Goal: Task Accomplishment & Management: Use online tool/utility

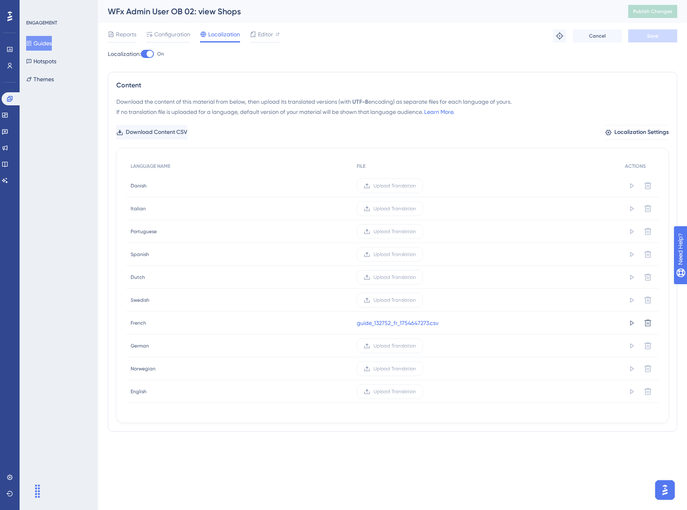
click at [45, 154] on div "ENGAGEMENT Guides Hotspots Themes" at bounding box center [59, 255] width 78 height 510
click at [12, 47] on icon at bounding box center [9, 49] width 5 height 5
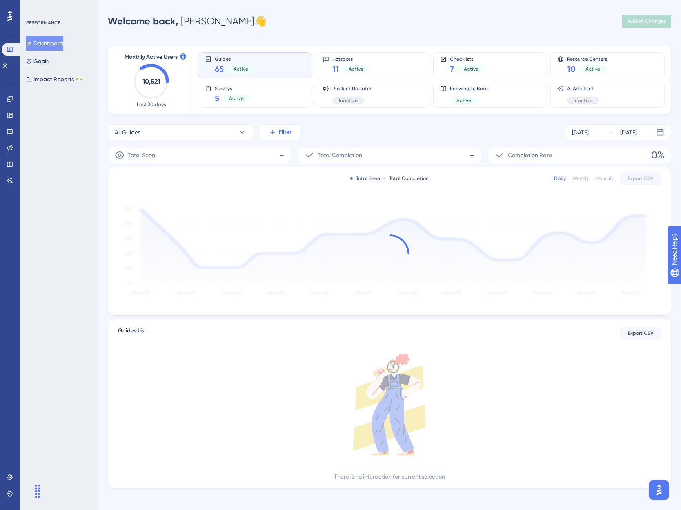
click at [281, 130] on span "Filter" at bounding box center [285, 132] width 13 height 10
click at [281, 158] on span "Tags" at bounding box center [278, 157] width 13 height 10
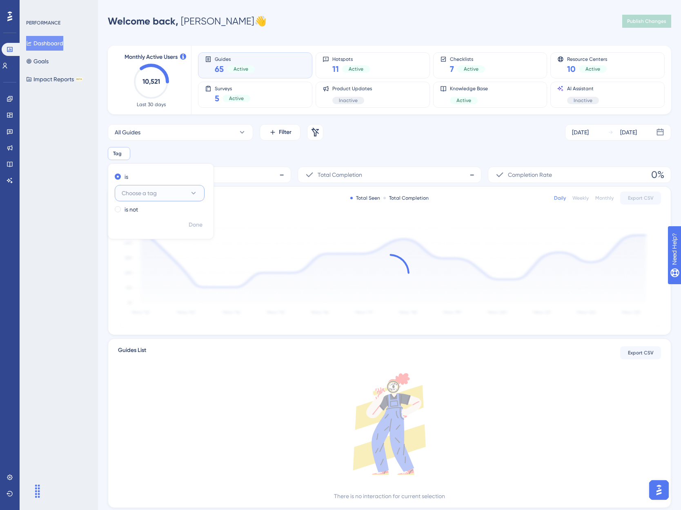
click at [176, 191] on button "Choose a tag" at bounding box center [160, 193] width 90 height 16
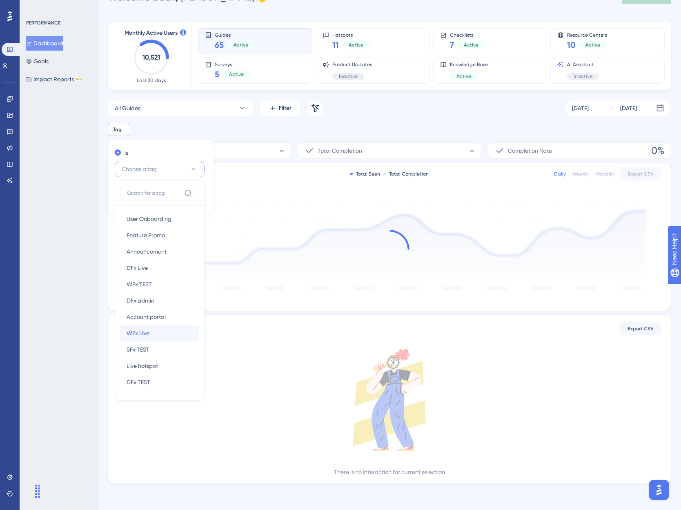
click at [155, 337] on div "WFx Live WFx Live" at bounding box center [160, 333] width 66 height 16
click at [198, 199] on span "Done" at bounding box center [196, 201] width 14 height 10
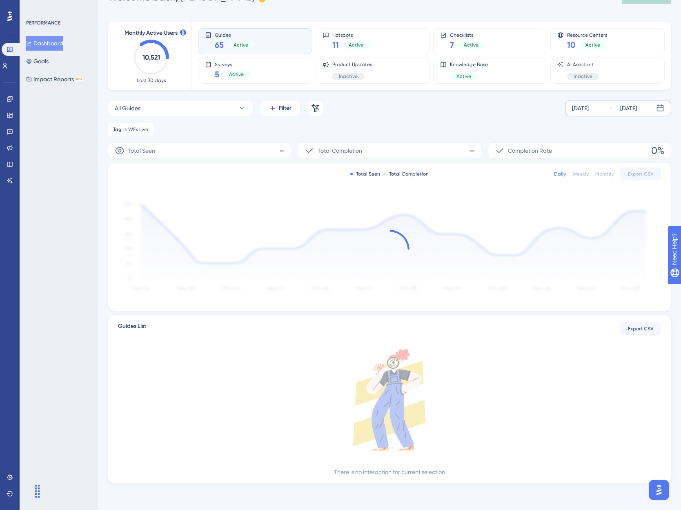
click at [630, 110] on div "[DATE]" at bounding box center [628, 108] width 17 height 10
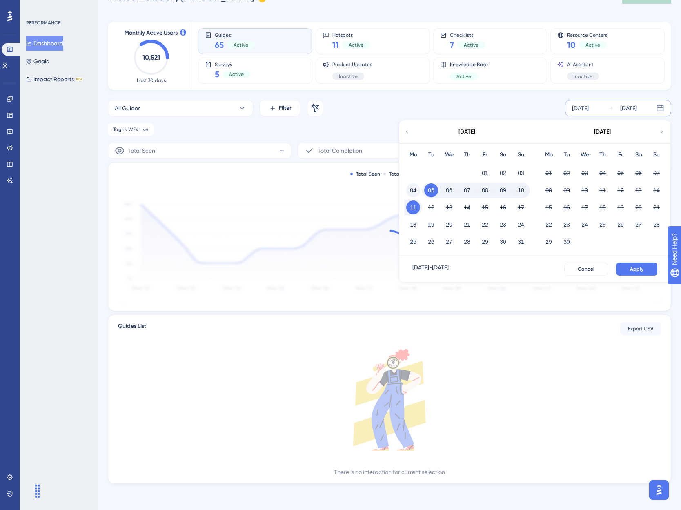
click at [419, 191] on button "04" at bounding box center [413, 190] width 14 height 14
click at [515, 191] on button "10" at bounding box center [521, 190] width 14 height 14
click at [629, 268] on button "Apply" at bounding box center [636, 269] width 41 height 13
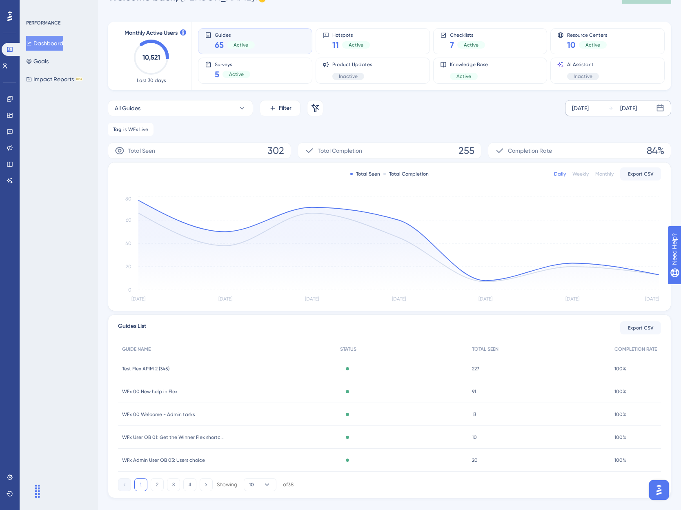
click at [581, 175] on div "Weekly" at bounding box center [580, 174] width 16 height 7
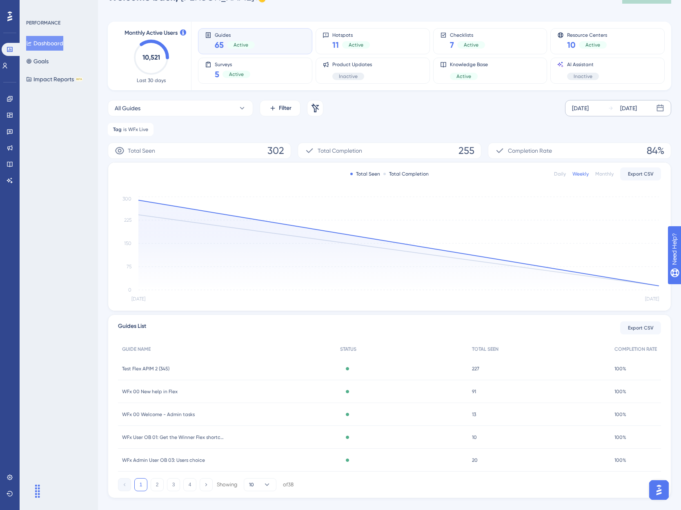
click at [563, 173] on div "Daily" at bounding box center [560, 174] width 12 height 7
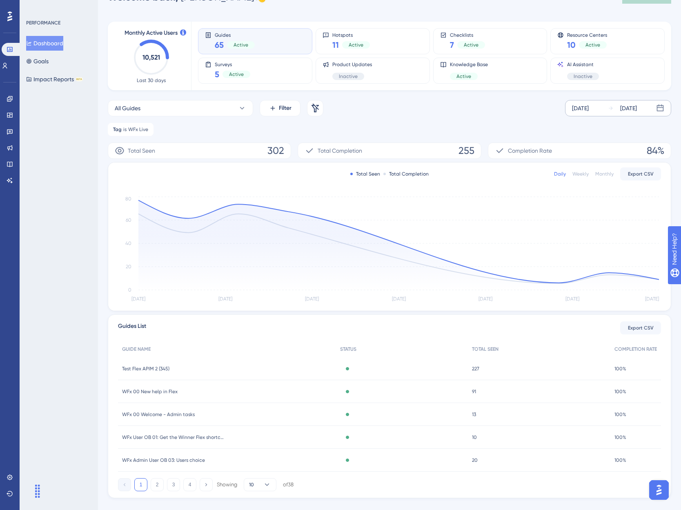
click at [584, 174] on div "Weekly" at bounding box center [580, 174] width 16 height 7
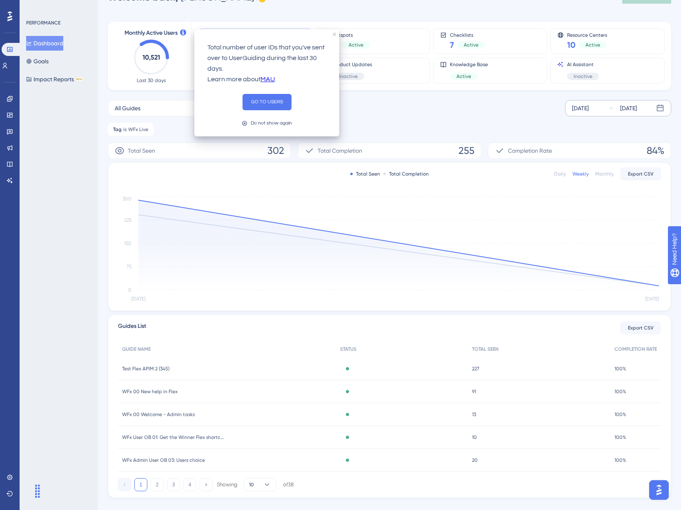
click at [409, 114] on div "All Guides Filter Remove Filters [DATE] [DATE]" at bounding box center [389, 108] width 563 height 16
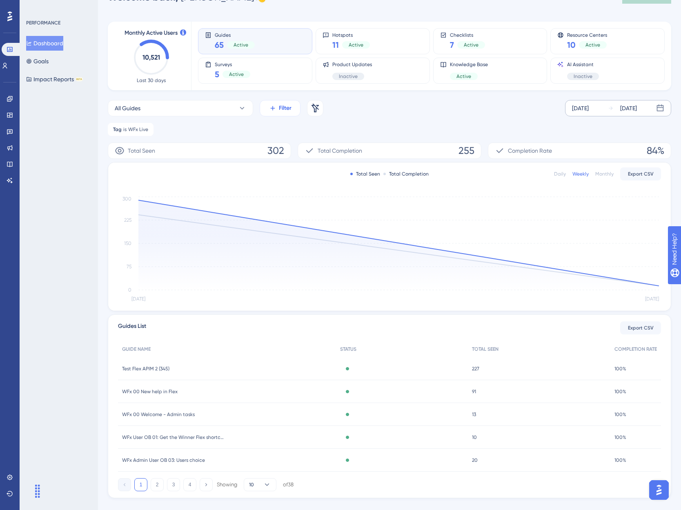
click at [283, 112] on span "Filter" at bounding box center [285, 108] width 13 height 10
click at [285, 130] on div "Tags Tags" at bounding box center [305, 133] width 66 height 16
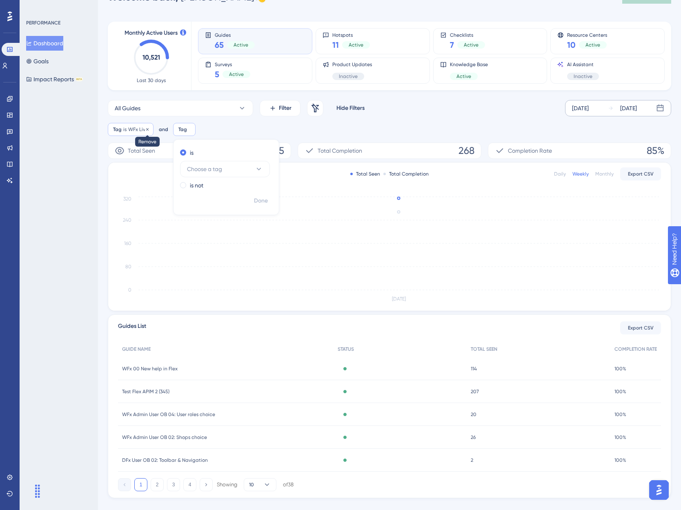
click at [149, 127] on icon at bounding box center [147, 129] width 5 height 5
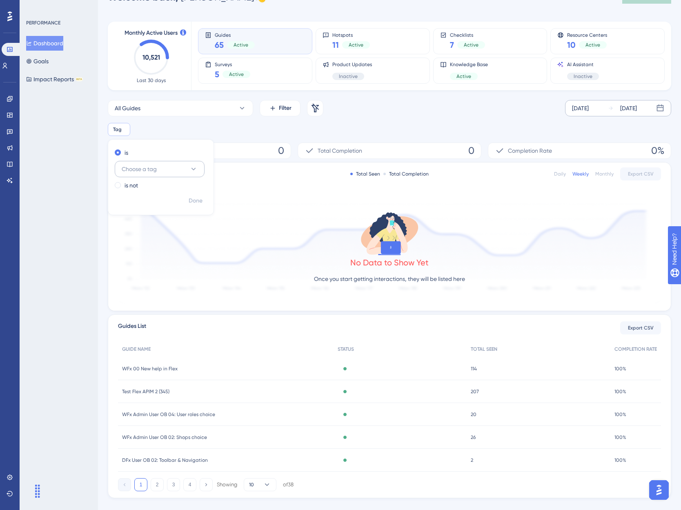
click at [180, 170] on button "Choose a tag" at bounding box center [160, 169] width 90 height 16
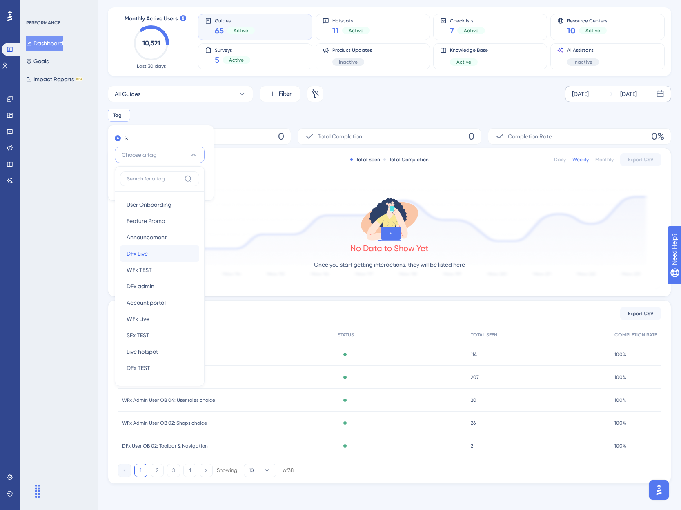
click at [157, 252] on div "DFx Live DFx Live" at bounding box center [160, 253] width 66 height 16
click at [196, 184] on span "Done" at bounding box center [196, 187] width 14 height 10
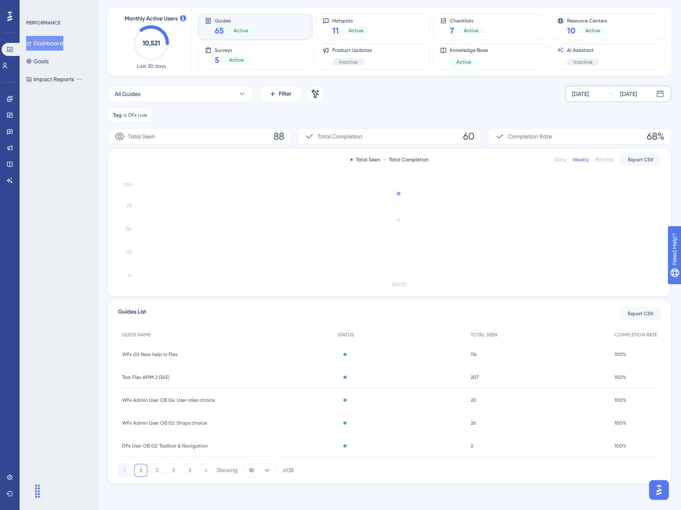
click at [563, 160] on div "Daily" at bounding box center [560, 159] width 12 height 7
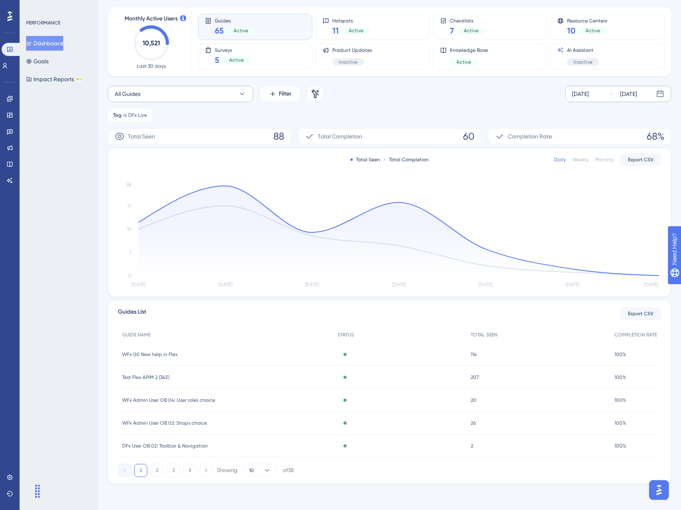
drag, startPoint x: 148, startPoint y: 116, endPoint x: 174, endPoint y: 109, distance: 27.0
click at [148, 116] on icon at bounding box center [146, 115] width 5 height 5
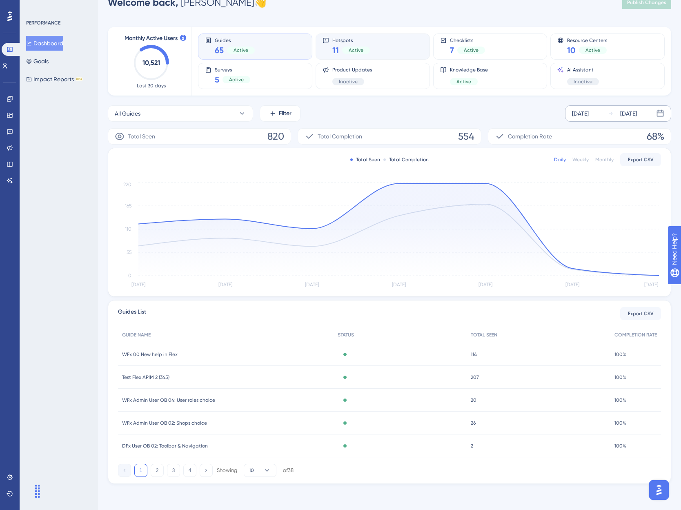
click at [372, 46] on div "Hotspots 11 Active" at bounding box center [373, 46] width 100 height 19
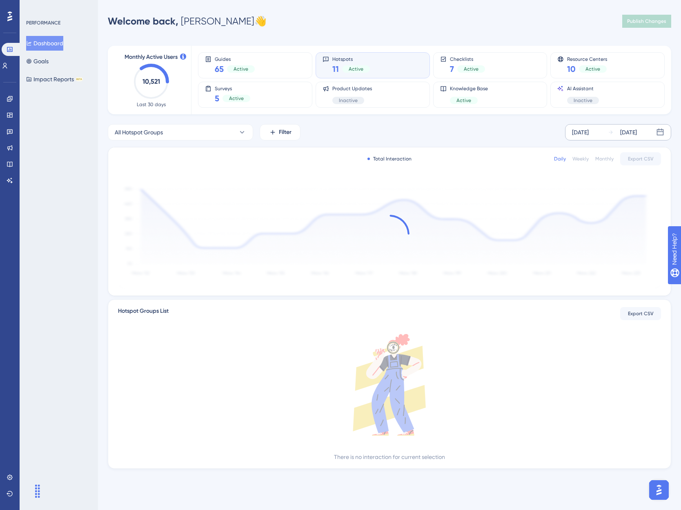
scroll to position [0, 0]
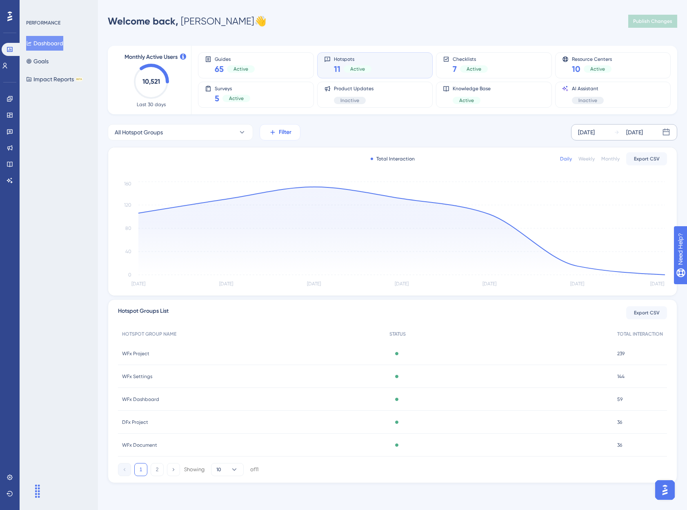
click at [288, 134] on span "Filter" at bounding box center [285, 132] width 13 height 10
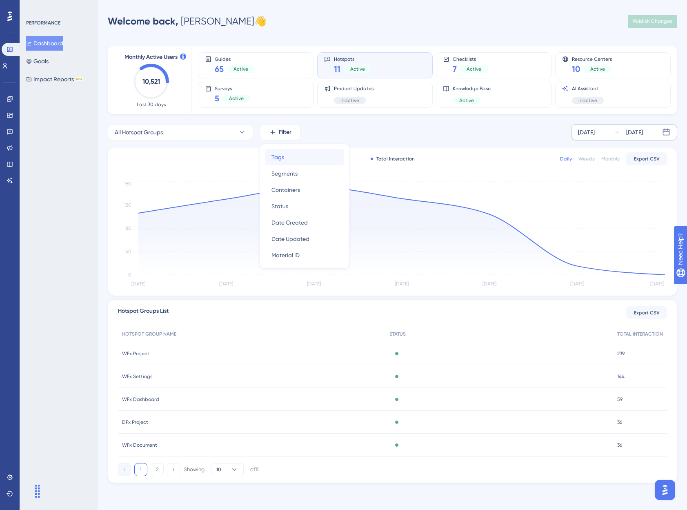
click at [282, 164] on div "Tags Tags" at bounding box center [305, 157] width 66 height 16
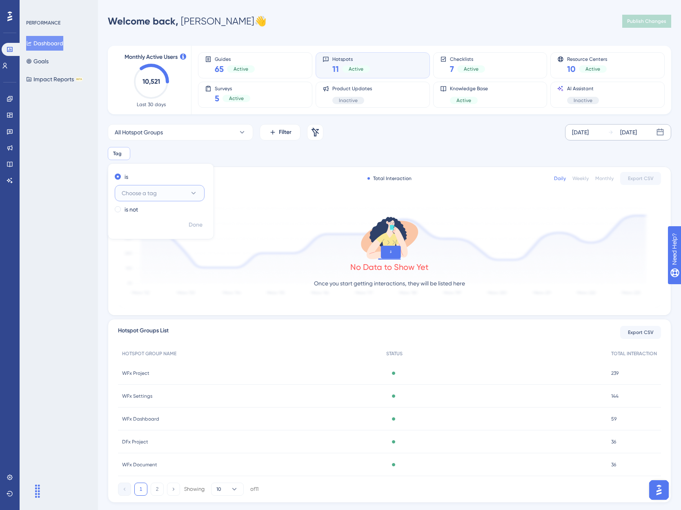
click at [191, 195] on icon at bounding box center [193, 193] width 8 height 8
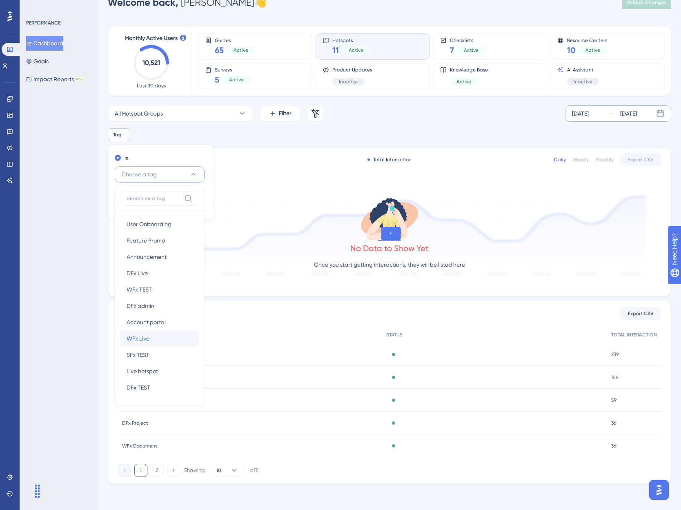
click at [149, 338] on span "WFx Live" at bounding box center [138, 339] width 23 height 10
click at [192, 207] on span "Done" at bounding box center [196, 206] width 14 height 10
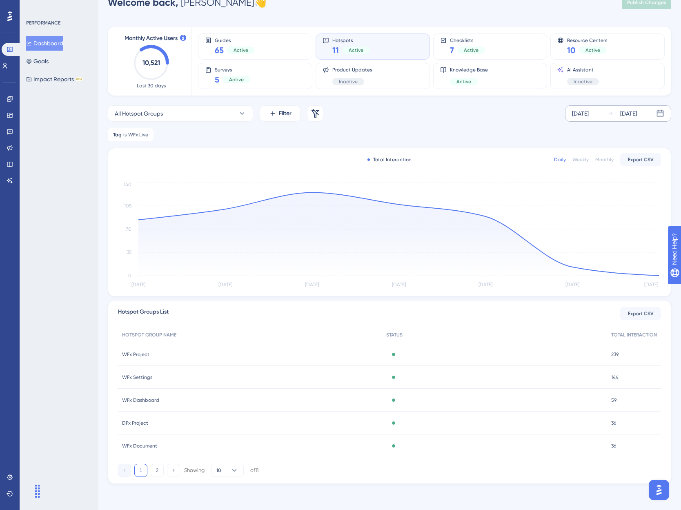
click at [586, 160] on div "Weekly" at bounding box center [580, 159] width 16 height 7
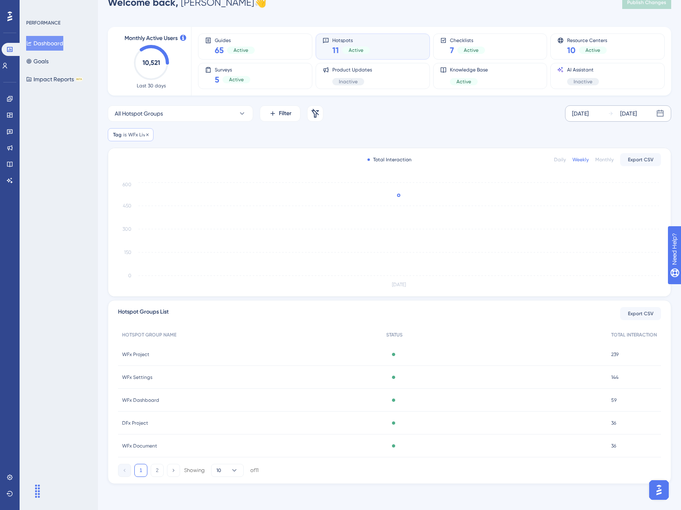
click at [133, 136] on span "WFx Live" at bounding box center [138, 134] width 20 height 7
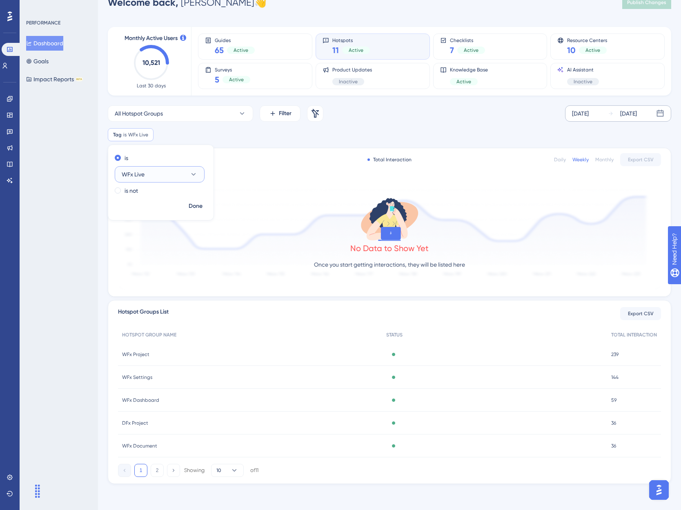
click at [192, 175] on icon at bounding box center [193, 174] width 8 height 8
click at [156, 272] on div "DFx Live DFx Live" at bounding box center [160, 273] width 66 height 16
click at [196, 207] on span "Done" at bounding box center [196, 206] width 14 height 10
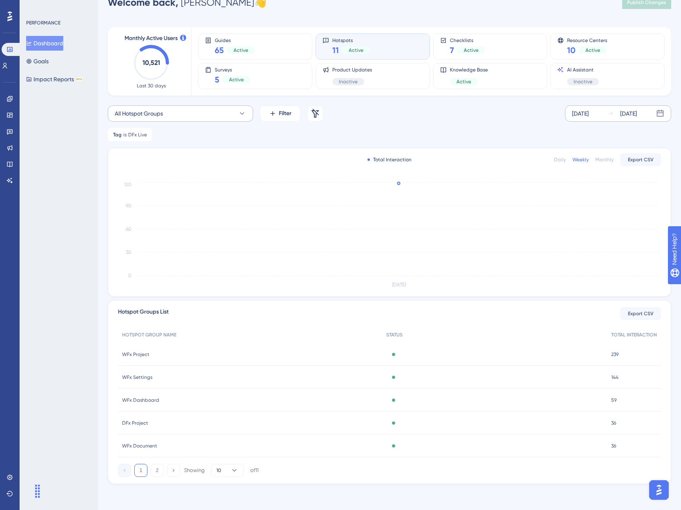
drag, startPoint x: 148, startPoint y: 132, endPoint x: 131, endPoint y: 135, distance: 17.8
click at [148, 132] on icon at bounding box center [146, 134] width 5 height 5
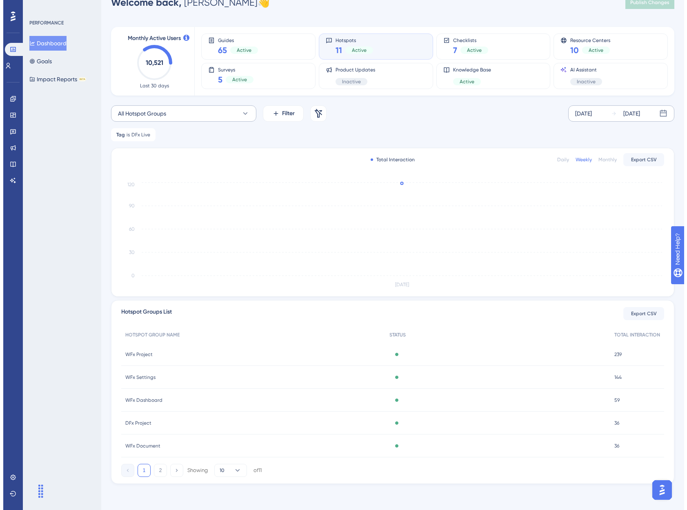
scroll to position [0, 0]
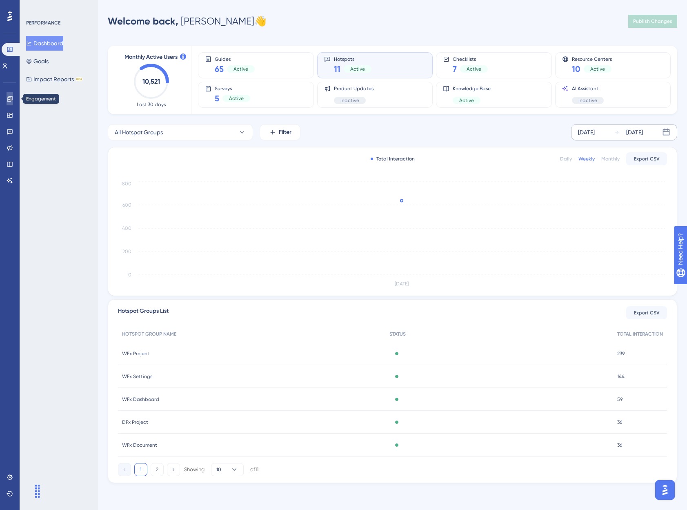
click at [10, 99] on icon at bounding box center [9, 98] width 5 height 5
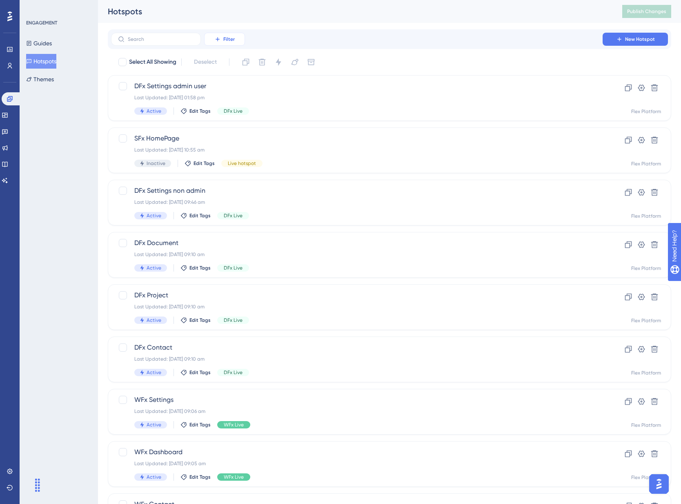
click at [226, 40] on span "Filter" at bounding box center [228, 39] width 11 height 7
click at [251, 61] on button "Tags Tags" at bounding box center [232, 62] width 47 height 16
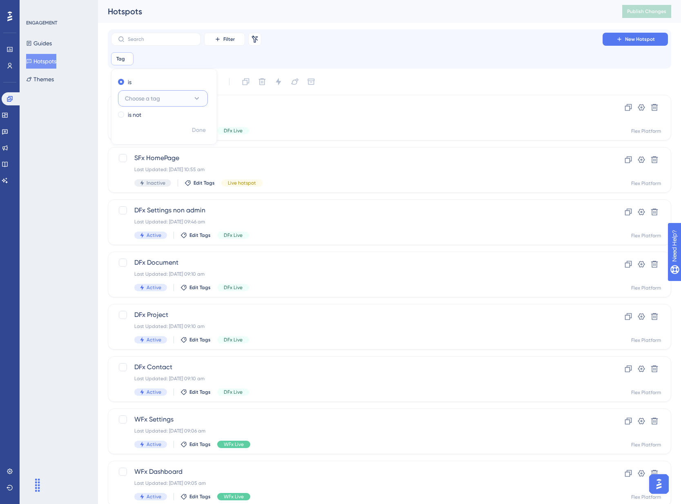
click at [198, 96] on icon at bounding box center [197, 98] width 8 height 8
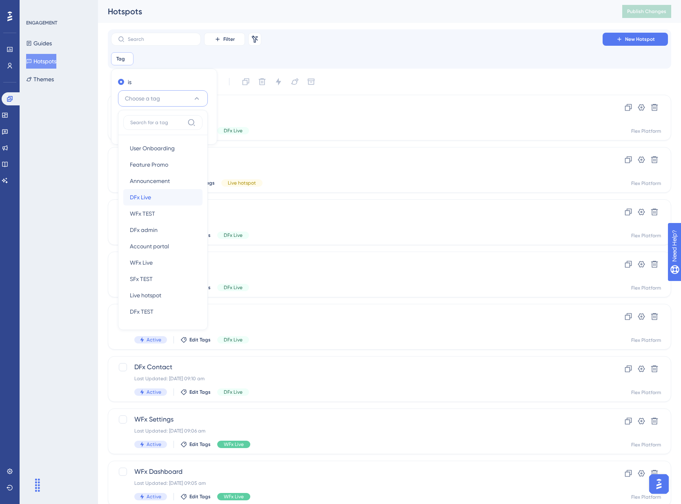
click at [164, 198] on div "DFx Live DFx Live" at bounding box center [163, 197] width 66 height 16
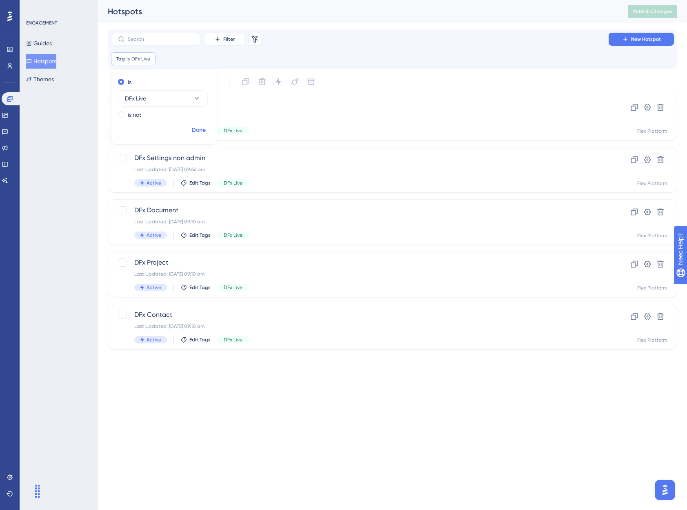
click at [198, 130] on span "Done" at bounding box center [199, 130] width 14 height 10
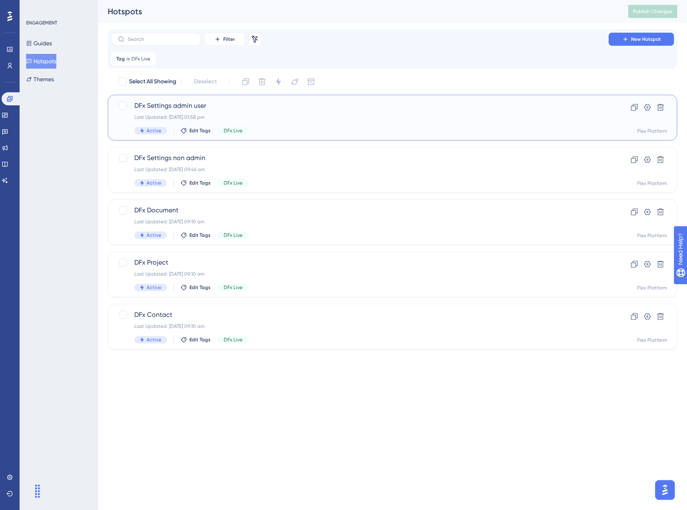
click at [325, 116] on div "Last Updated: [DATE] 01:58 pm" at bounding box center [359, 117] width 451 height 7
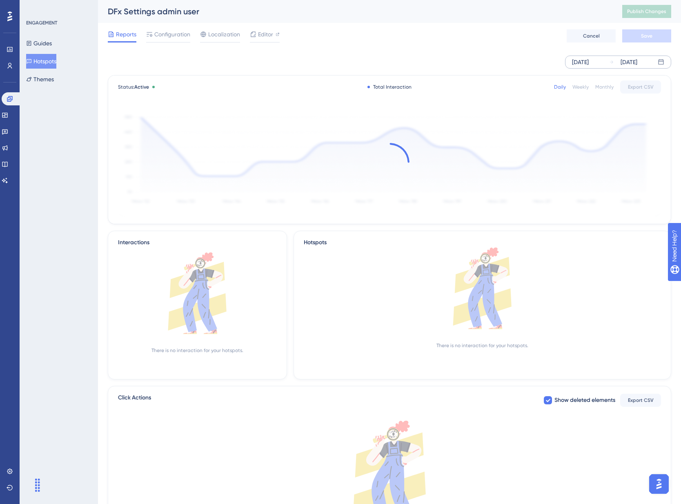
click at [624, 65] on div "[DATE]" at bounding box center [629, 62] width 17 height 10
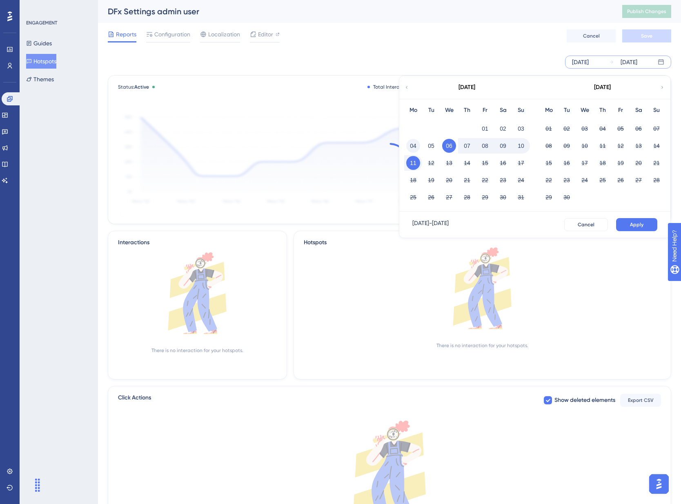
click at [416, 142] on button "04" at bounding box center [413, 146] width 14 height 14
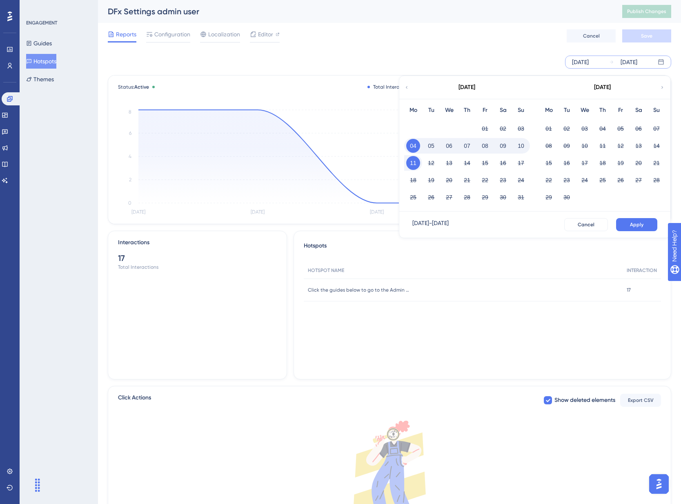
click at [523, 148] on button "10" at bounding box center [521, 146] width 14 height 14
click at [632, 225] on span "Apply" at bounding box center [636, 224] width 13 height 7
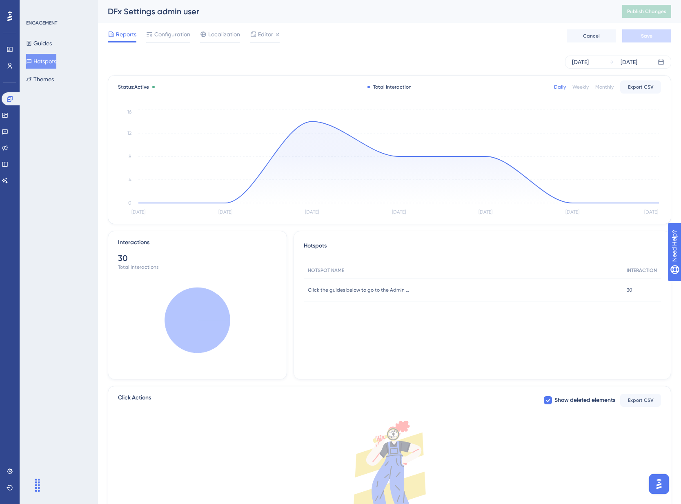
click at [586, 89] on div "Weekly" at bounding box center [580, 87] width 16 height 7
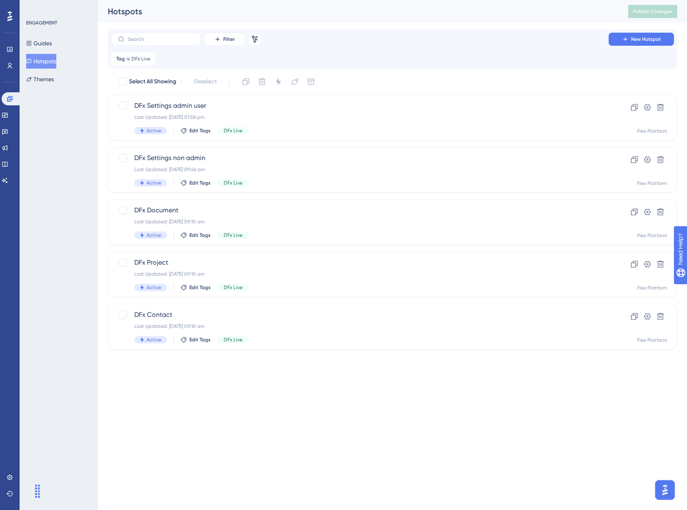
click at [292, 164] on div "DFx Settings non admin Last Updated: [DATE] 09:46 am Active Edit Tags DFx Live" at bounding box center [359, 169] width 451 height 33
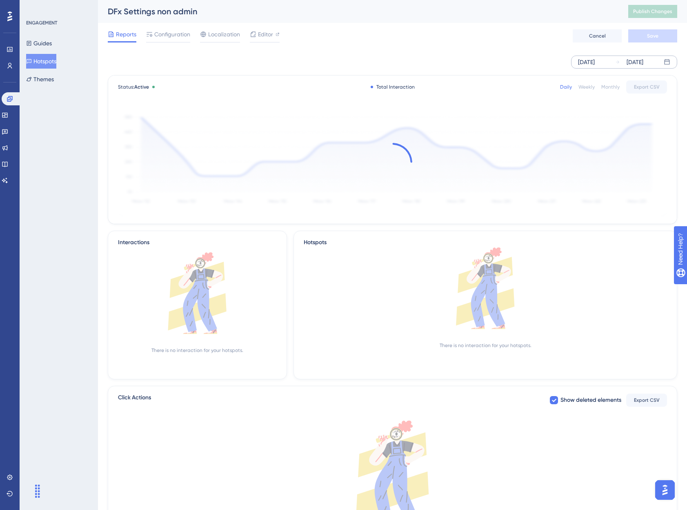
click at [594, 63] on div "[DATE]" at bounding box center [586, 62] width 17 height 10
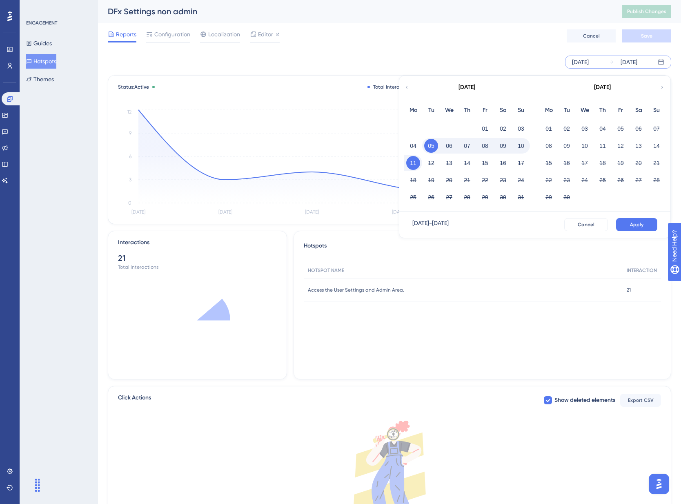
drag, startPoint x: 412, startPoint y: 145, endPoint x: 458, endPoint y: 146, distance: 45.7
click at [412, 145] on button "04" at bounding box center [413, 146] width 14 height 14
click at [524, 146] on button "10" at bounding box center [521, 146] width 14 height 14
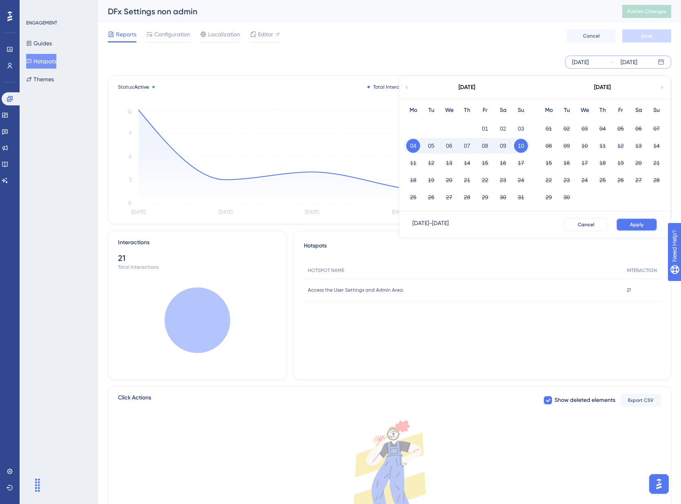
click at [637, 224] on span "Apply" at bounding box center [636, 224] width 13 height 7
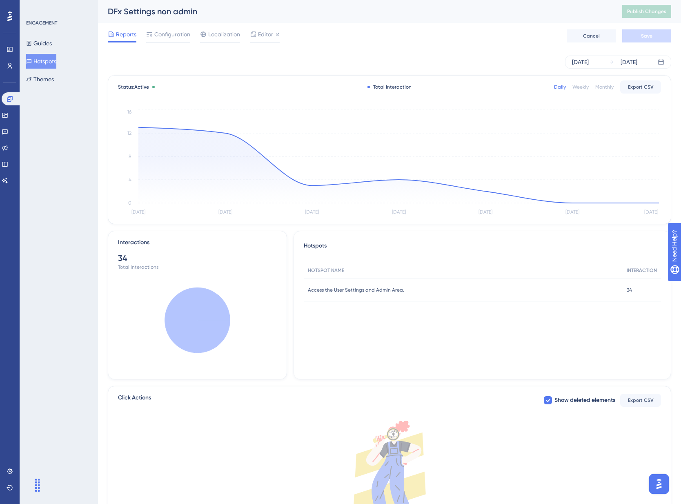
click at [586, 87] on div "Weekly" at bounding box center [580, 87] width 16 height 7
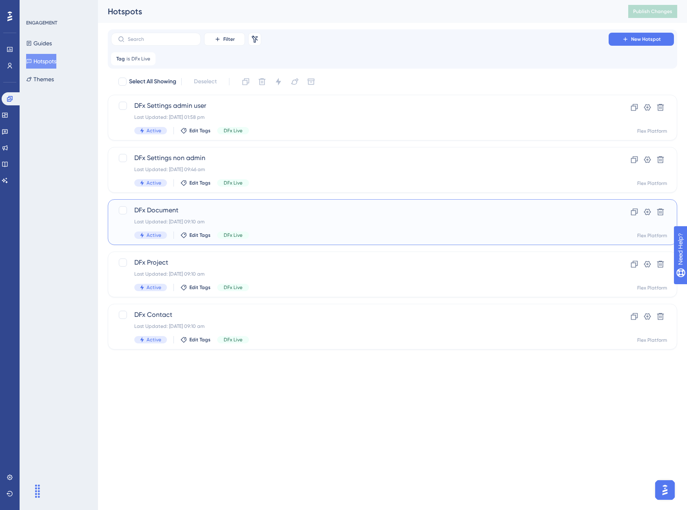
click at [352, 221] on div "Last Updated: [DATE] 09:10 am" at bounding box center [359, 221] width 451 height 7
click at [312, 162] on span "DFx Settings non admin" at bounding box center [359, 158] width 451 height 10
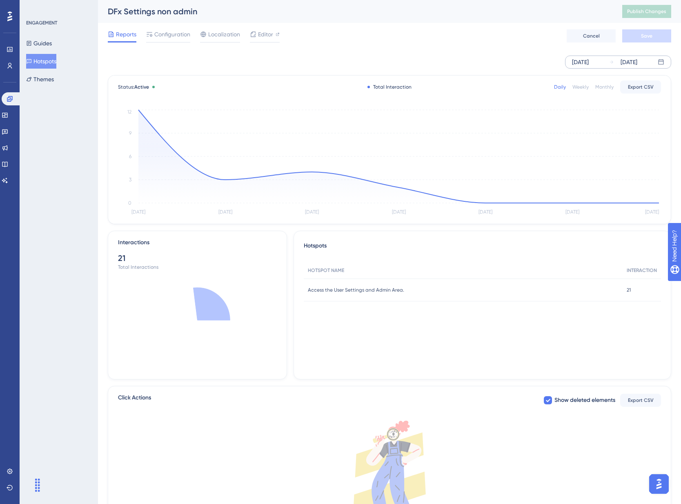
click at [589, 59] on div "[DATE]" at bounding box center [580, 62] width 17 height 10
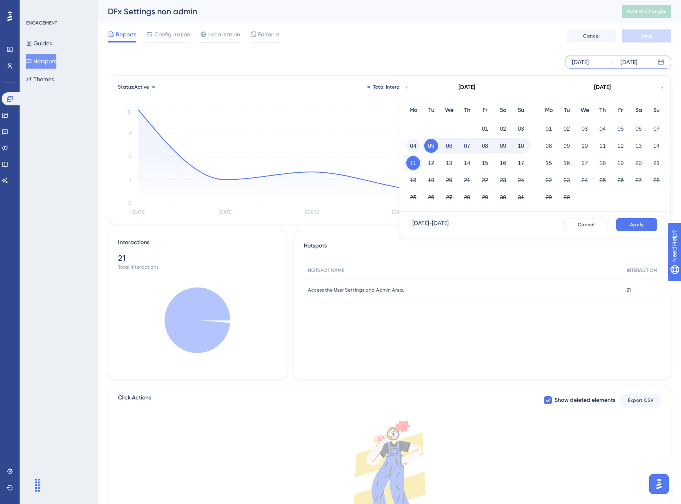
click at [411, 145] on button "04" at bounding box center [413, 146] width 14 height 14
click at [519, 145] on button "10" at bounding box center [521, 146] width 14 height 14
click at [642, 228] on button "Apply" at bounding box center [636, 224] width 41 height 13
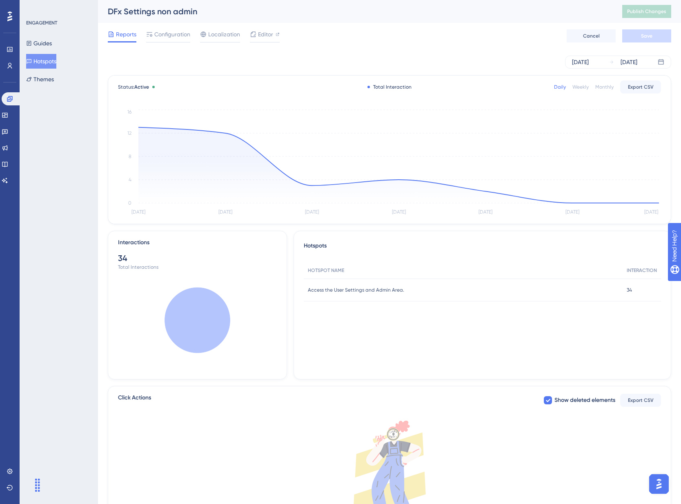
click at [586, 88] on div "Weekly" at bounding box center [580, 87] width 16 height 7
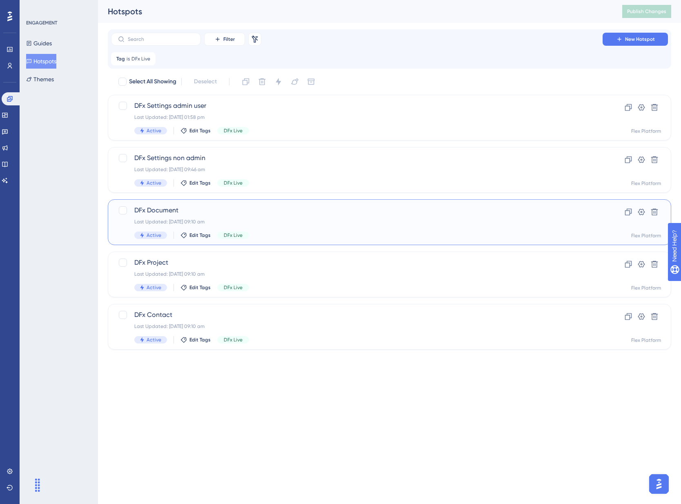
click at [310, 214] on span "DFx Document" at bounding box center [356, 210] width 445 height 10
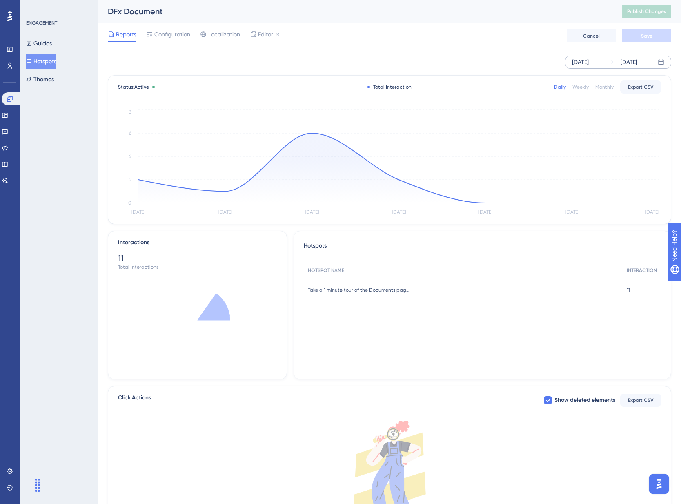
click at [589, 63] on div "[DATE]" at bounding box center [580, 62] width 17 height 10
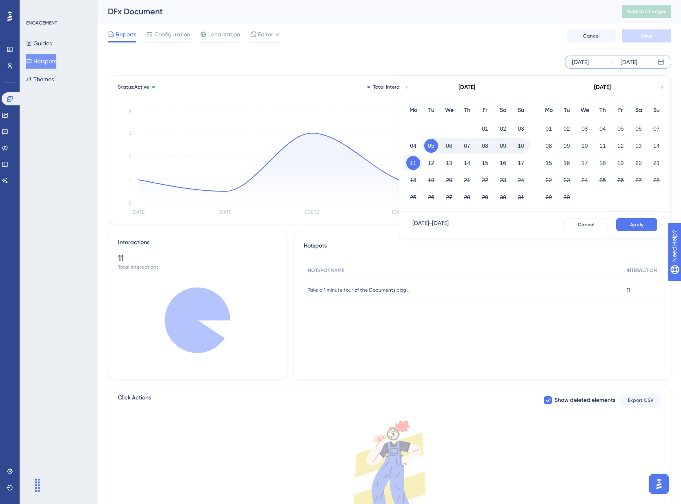
click at [406, 147] on div "04" at bounding box center [413, 146] width 18 height 16
click at [412, 147] on button "04" at bounding box center [413, 146] width 14 height 14
click at [526, 145] on button "10" at bounding box center [521, 146] width 14 height 14
click at [632, 220] on button "Apply" at bounding box center [636, 224] width 41 height 13
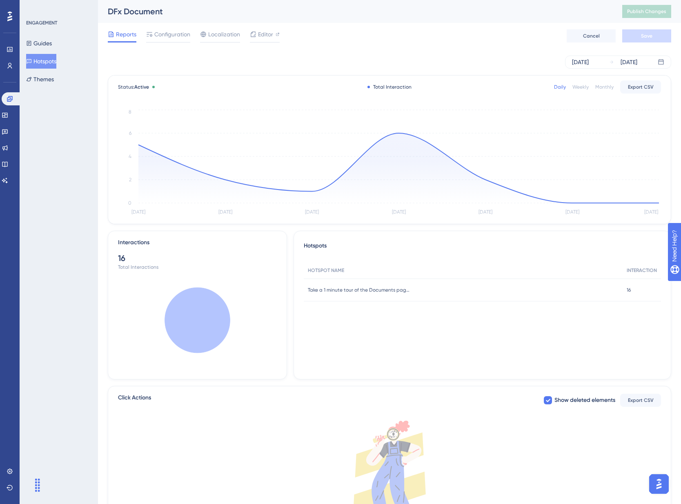
click at [580, 85] on div "Weekly" at bounding box center [580, 87] width 16 height 7
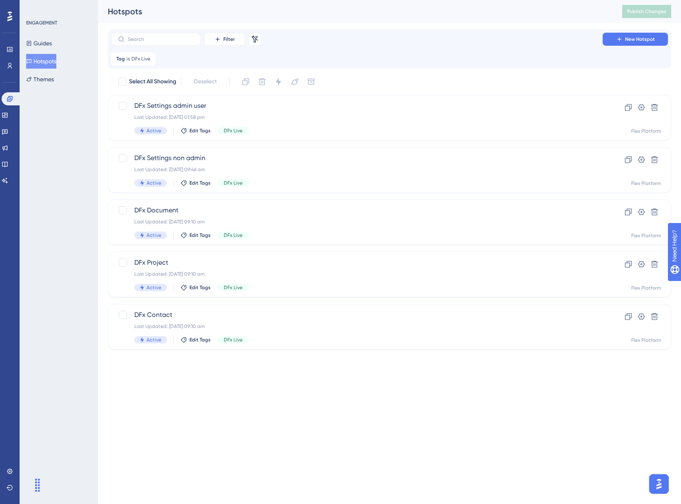
click at [315, 283] on div "DFx Project Last Updated: [DATE] 09:10 am Active Edit Tags DFx Live" at bounding box center [356, 274] width 445 height 33
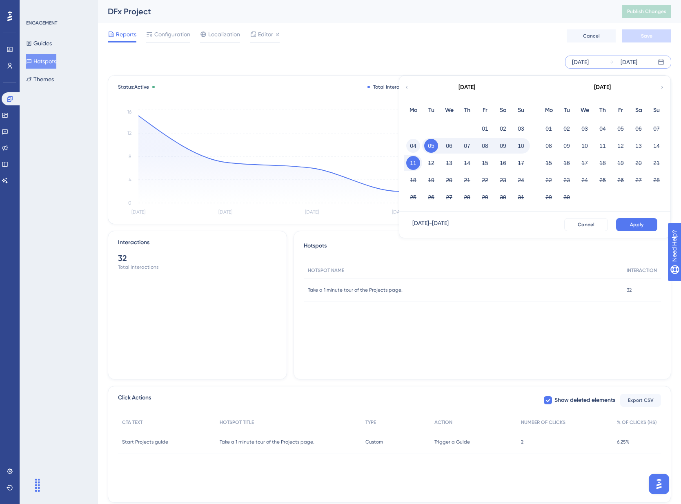
click at [414, 148] on button "04" at bounding box center [413, 146] width 14 height 14
click at [525, 148] on button "10" at bounding box center [521, 146] width 14 height 14
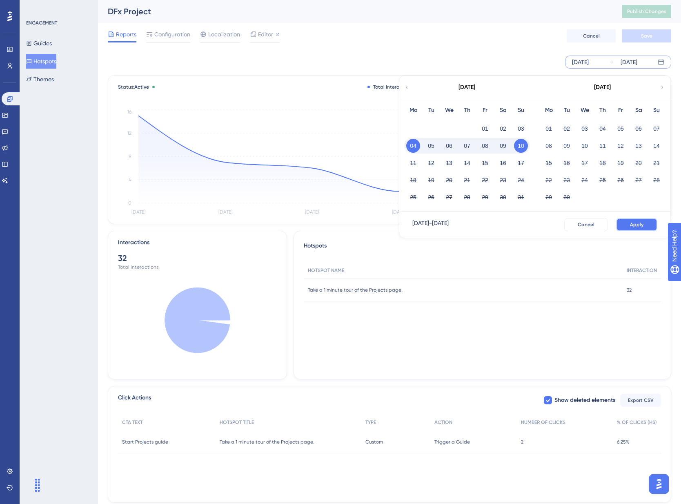
click at [640, 222] on span "Apply" at bounding box center [636, 224] width 13 height 7
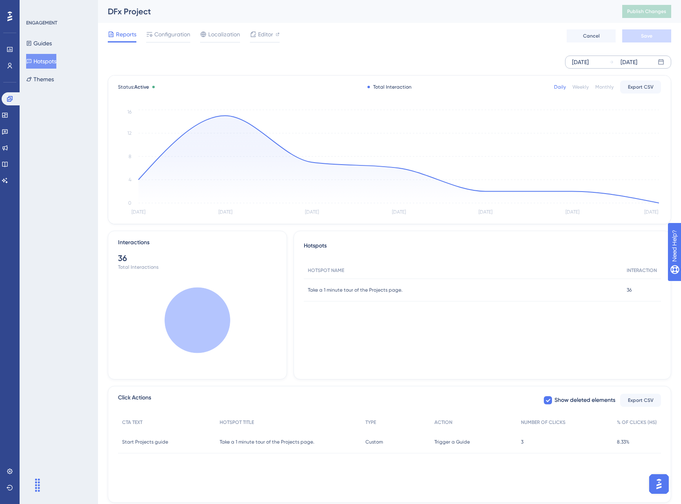
click at [579, 86] on div "Weekly" at bounding box center [580, 87] width 16 height 7
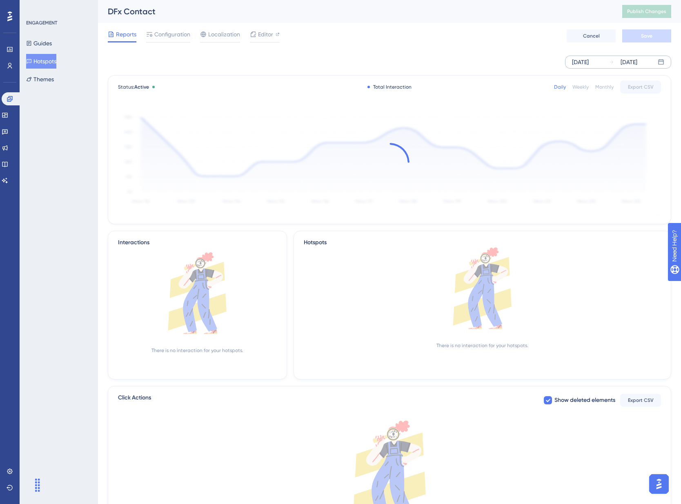
click at [587, 63] on div "[DATE]" at bounding box center [580, 62] width 17 height 10
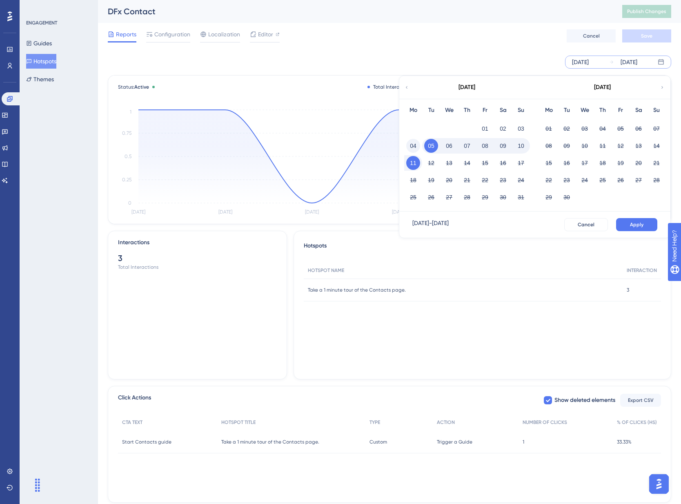
click at [415, 143] on button "04" at bounding box center [413, 146] width 14 height 14
click at [526, 146] on button "10" at bounding box center [521, 146] width 14 height 14
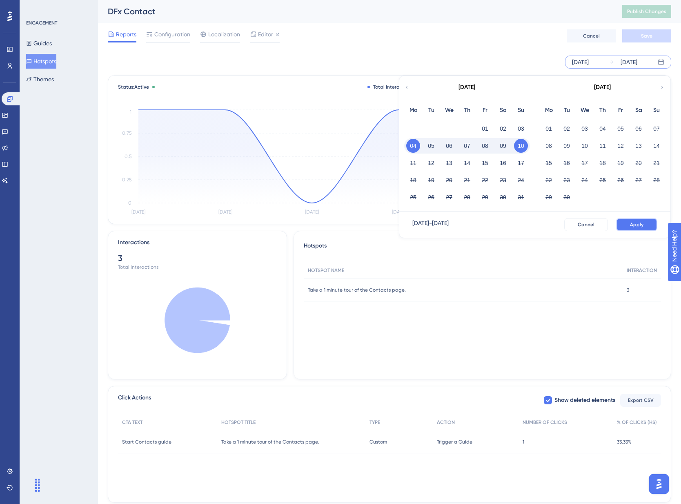
click at [635, 226] on span "Apply" at bounding box center [636, 224] width 13 height 7
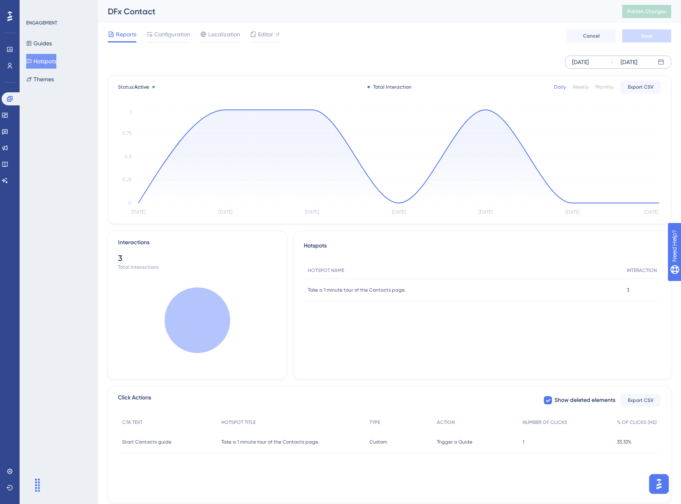
click at [584, 86] on div "Weekly" at bounding box center [580, 87] width 16 height 7
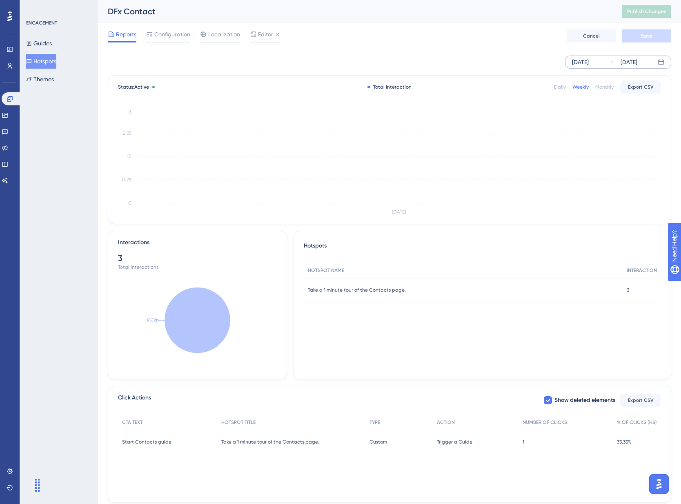
click at [45, 59] on button "Hotspots" at bounding box center [41, 61] width 30 height 15
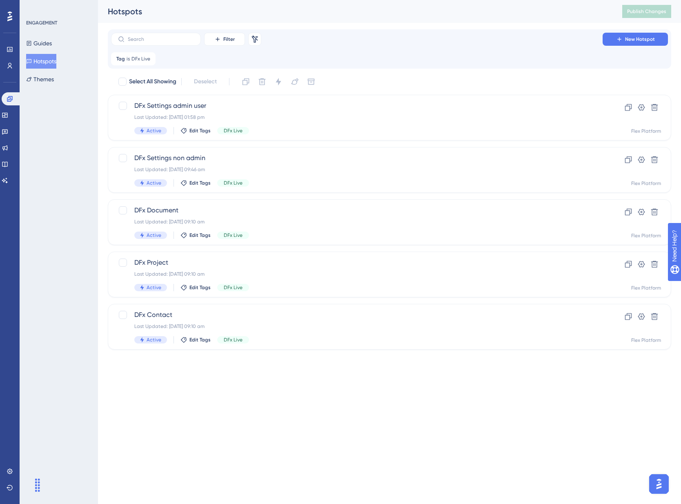
click at [149, 85] on div "Filter Remove Filters New Hotspot Tag is DFx Live DFx Live Remove Select All Sh…" at bounding box center [389, 189] width 563 height 320
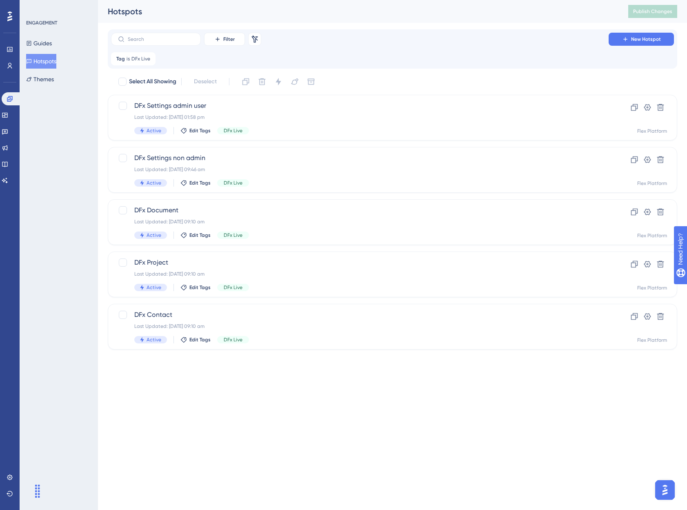
drag, startPoint x: 149, startPoint y: 58, endPoint x: 160, endPoint y: 57, distance: 11.1
click at [149, 58] on icon at bounding box center [149, 58] width 2 height 2
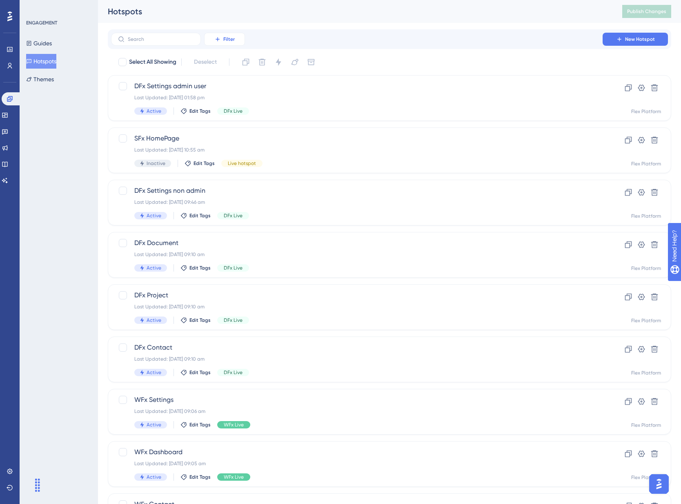
click at [230, 37] on span "Filter" at bounding box center [228, 39] width 11 height 7
click at [233, 66] on div "Tags Tags" at bounding box center [232, 62] width 33 height 16
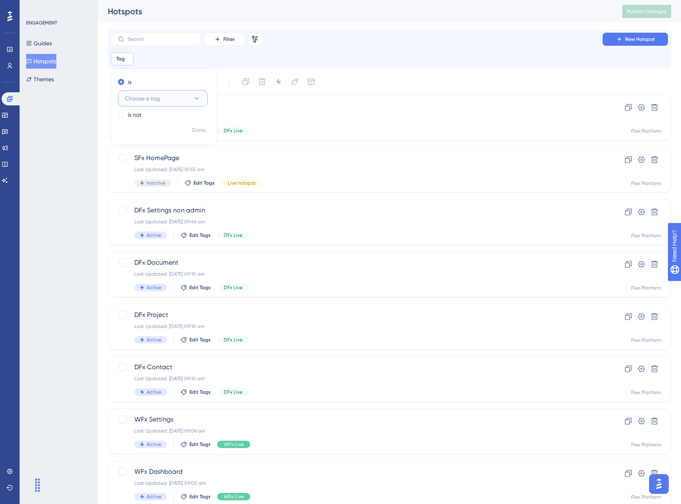
click at [163, 99] on button "Choose a tag" at bounding box center [163, 98] width 90 height 16
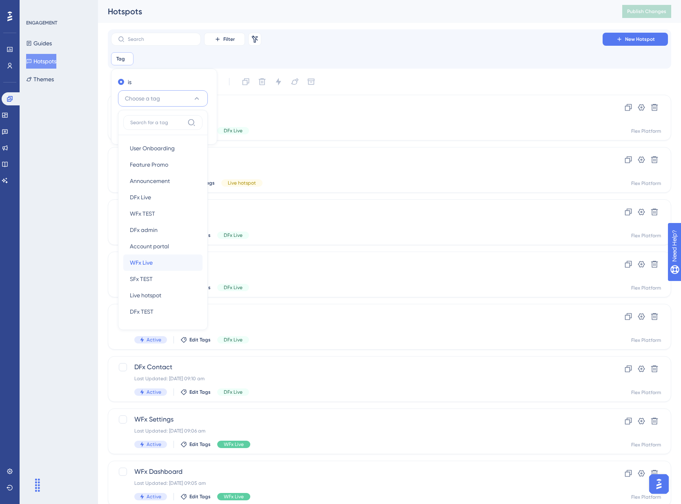
click at [161, 262] on div "WFx Live WFx Live" at bounding box center [163, 262] width 66 height 16
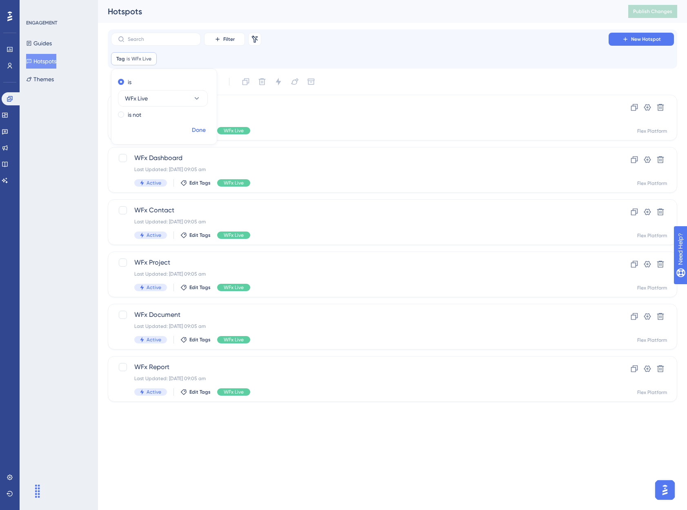
click at [199, 133] on span "Done" at bounding box center [199, 130] width 14 height 10
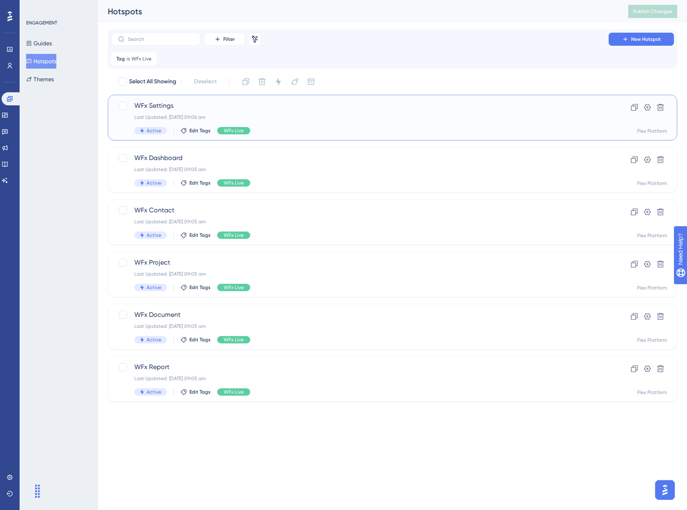
click at [333, 104] on span "WFx Settings" at bounding box center [359, 106] width 451 height 10
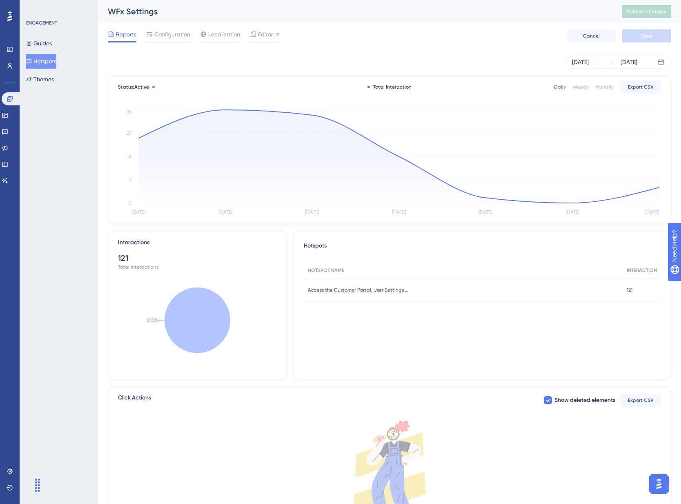
click at [580, 86] on div "Weekly" at bounding box center [580, 87] width 16 height 7
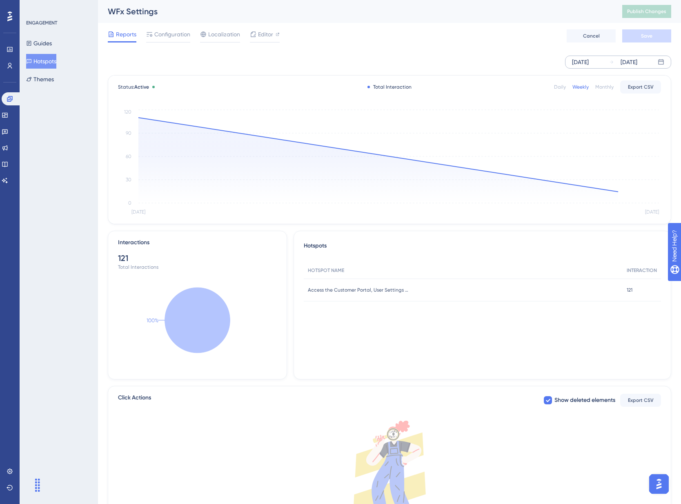
click at [576, 62] on div "[DATE]" at bounding box center [580, 62] width 17 height 10
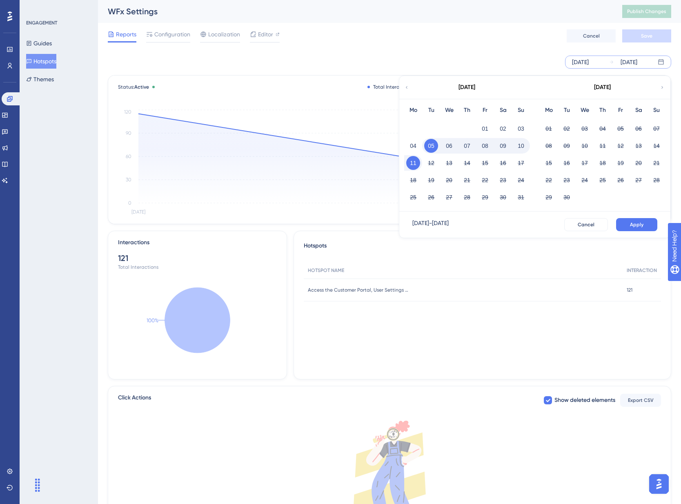
drag, startPoint x: 416, startPoint y: 143, endPoint x: 446, endPoint y: 145, distance: 29.9
click at [416, 143] on button "04" at bounding box center [413, 146] width 14 height 14
drag, startPoint x: 532, startPoint y: 147, endPoint x: 525, endPoint y: 147, distance: 7.0
click at [532, 147] on div "Mo Tu We Th Fr Sa Su 01 02 03 04 05 06 07 08 09 10 11 12 13 14 15 16 17 18 19 2…" at bounding box center [467, 155] width 136 height 113
click at [524, 147] on button "10" at bounding box center [521, 146] width 14 height 14
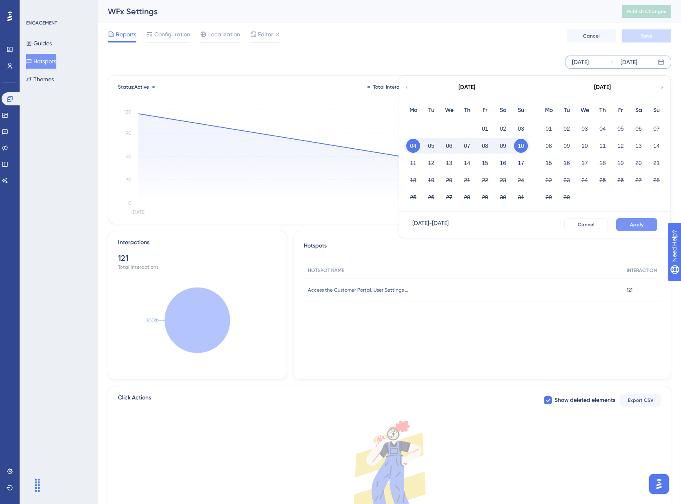
click at [631, 225] on span "Apply" at bounding box center [636, 224] width 13 height 7
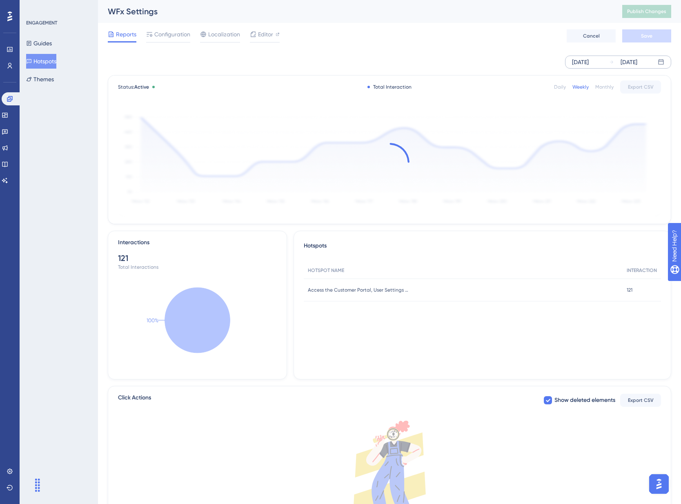
click at [481, 53] on div "[DATE] [DATE]" at bounding box center [389, 62] width 563 height 26
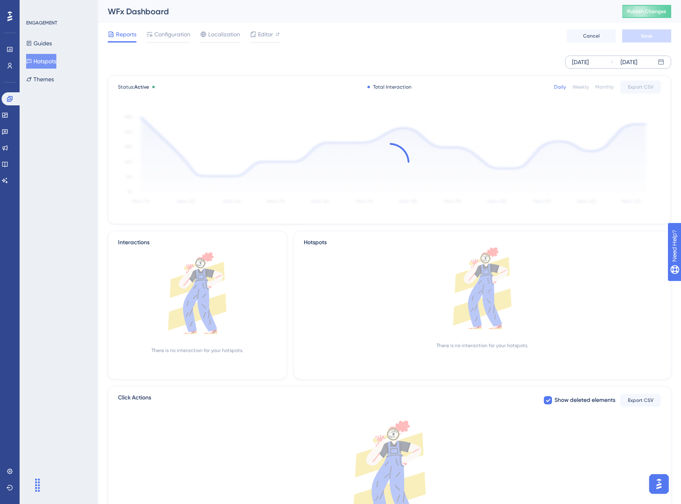
click at [589, 61] on div "[DATE]" at bounding box center [580, 62] width 17 height 10
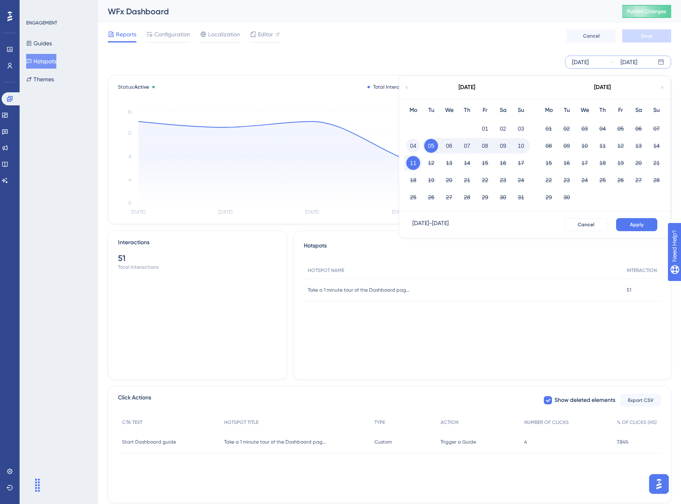
click at [414, 144] on button "04" at bounding box center [413, 146] width 14 height 14
drag, startPoint x: 519, startPoint y: 145, endPoint x: 534, endPoint y: 151, distance: 15.2
click at [521, 145] on button "10" at bounding box center [521, 146] width 14 height 14
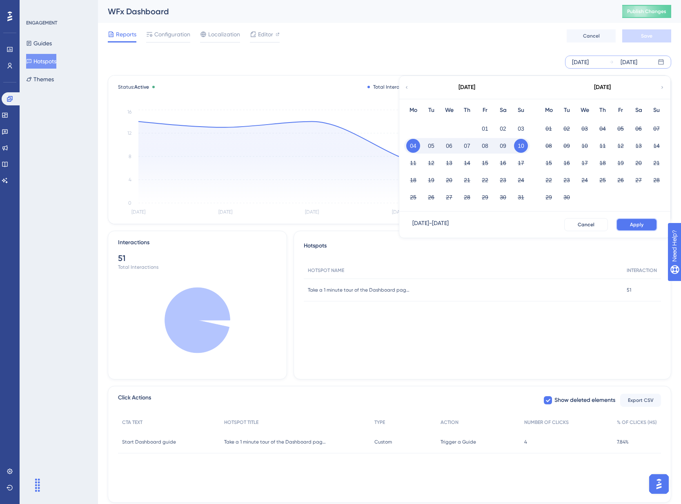
click at [631, 223] on span "Apply" at bounding box center [636, 224] width 13 height 7
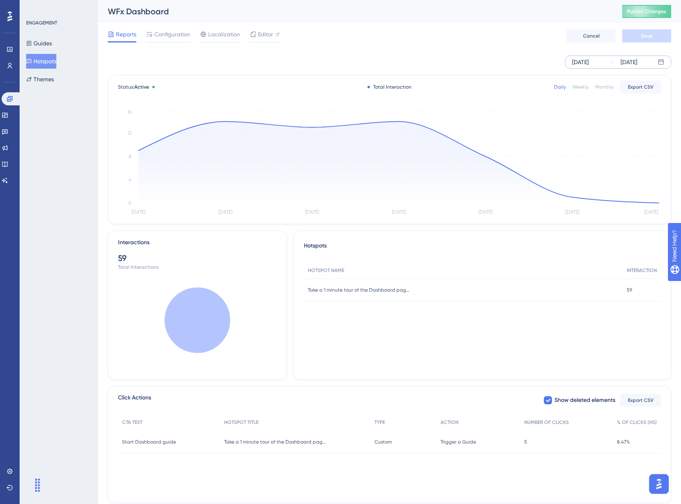
click at [582, 84] on div "Weekly" at bounding box center [580, 87] width 16 height 7
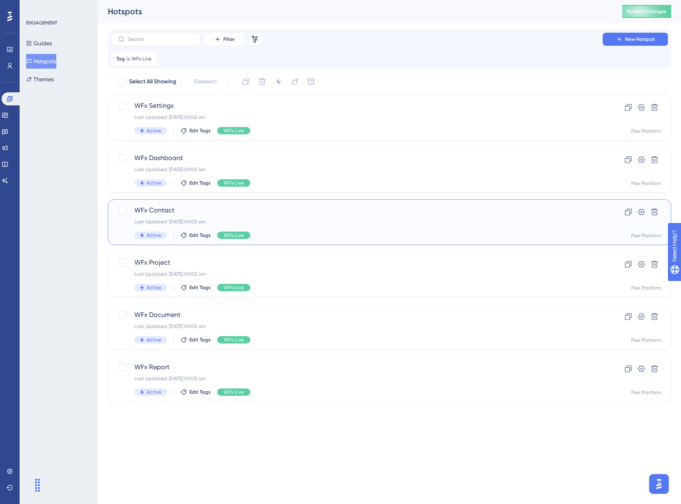
click at [321, 230] on div "WFx Contact Last Updated: [DATE] 09:05 am Active Edit Tags WFx Live" at bounding box center [356, 221] width 445 height 33
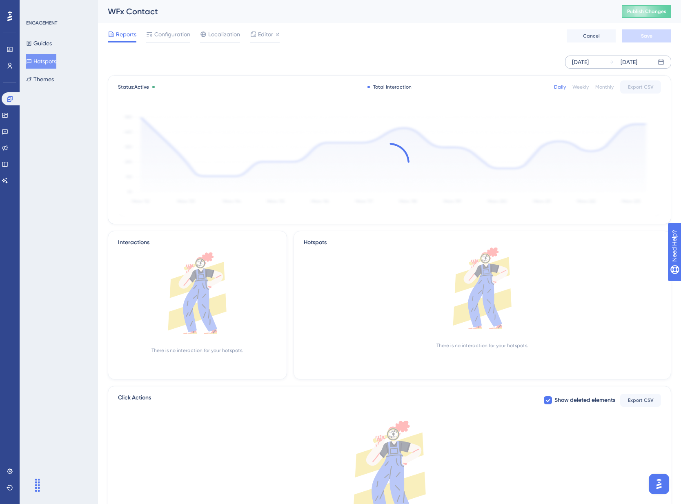
click at [589, 63] on div "[DATE]" at bounding box center [580, 62] width 17 height 10
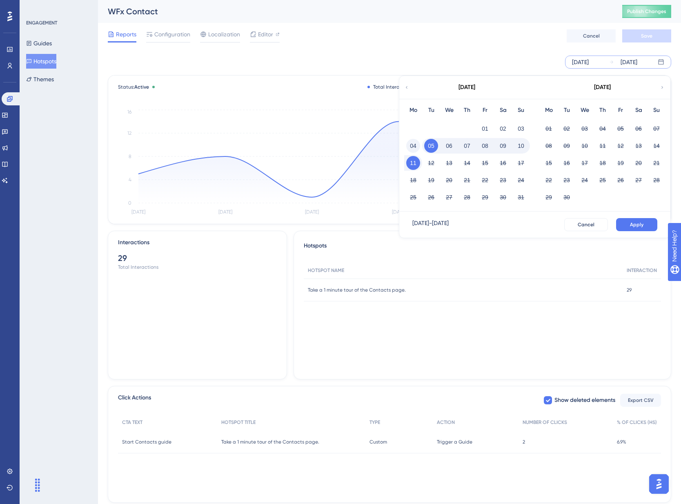
click at [411, 147] on button "04" at bounding box center [413, 146] width 14 height 14
click at [523, 147] on button "10" at bounding box center [521, 146] width 14 height 14
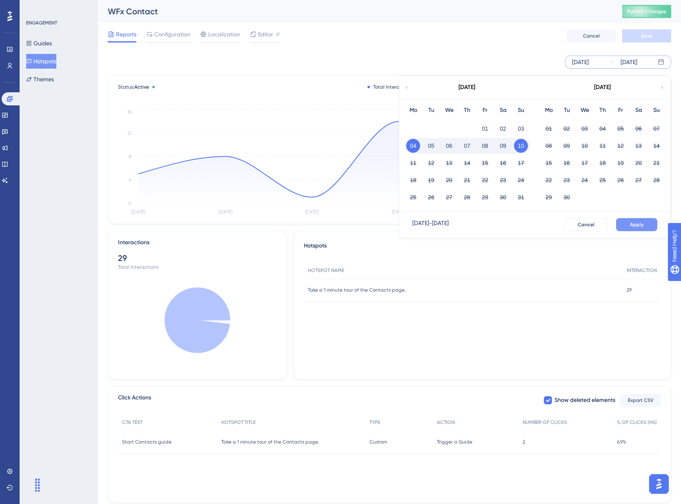
click at [639, 227] on span "Apply" at bounding box center [636, 224] width 13 height 7
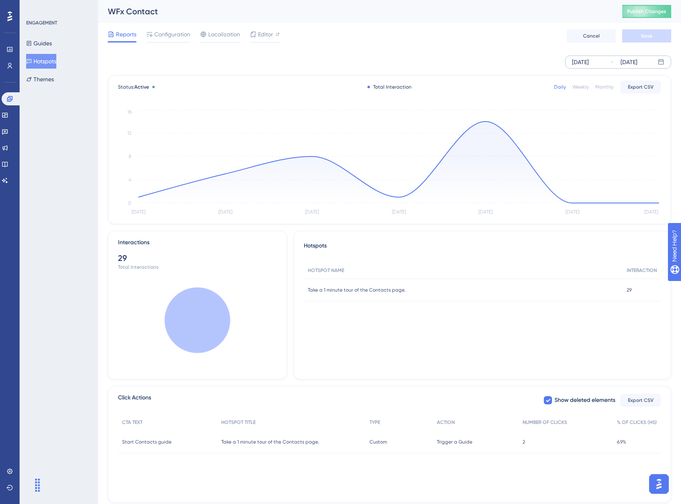
click at [581, 85] on div "Weekly" at bounding box center [580, 87] width 16 height 7
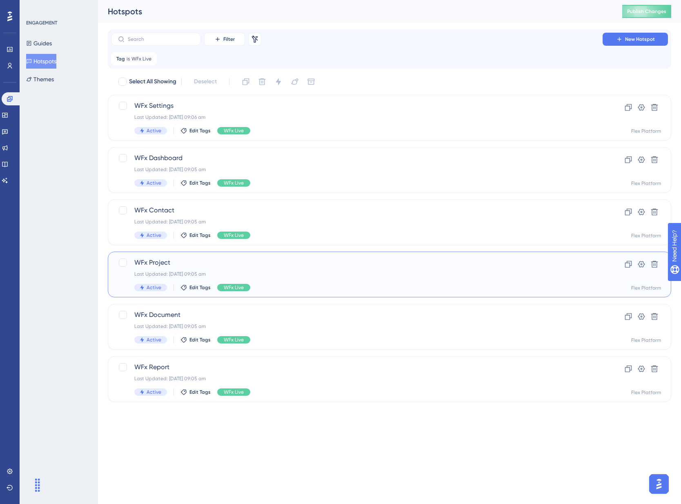
click at [310, 267] on div "WFx Project Last Updated: [DATE] 09:05 am Active Edit Tags WFx Live" at bounding box center [356, 274] width 445 height 33
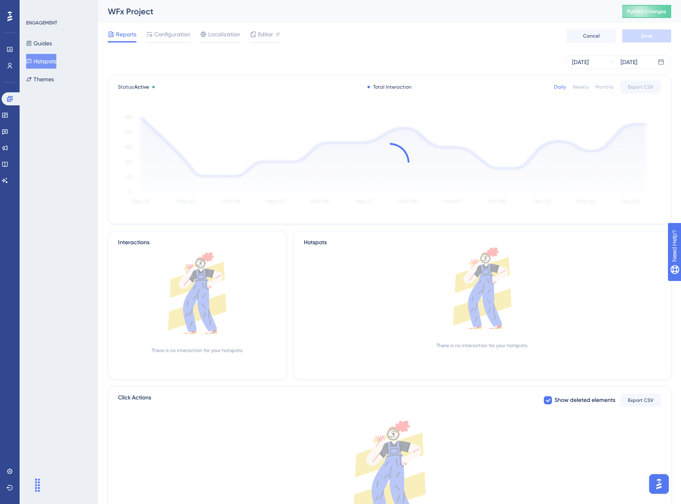
click at [581, 62] on div "[DATE]" at bounding box center [580, 62] width 17 height 10
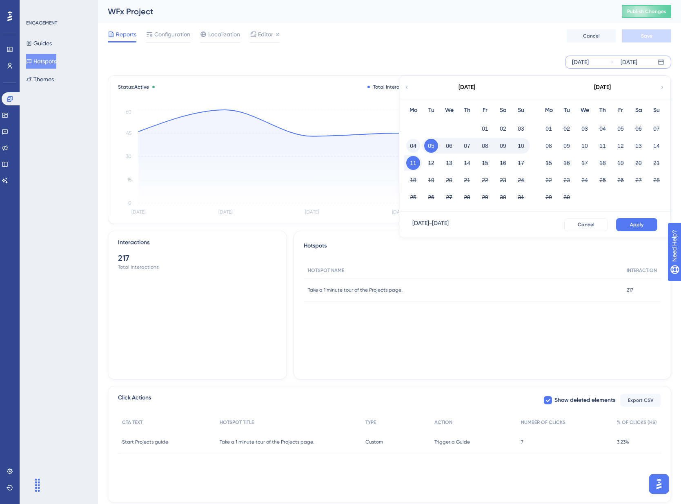
click at [417, 148] on button "04" at bounding box center [413, 146] width 14 height 14
click at [524, 145] on button "10" at bounding box center [521, 146] width 14 height 14
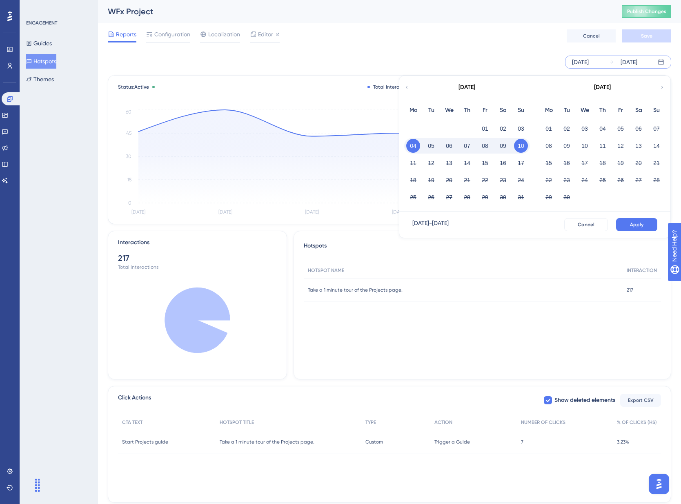
click at [635, 224] on span "Apply" at bounding box center [636, 224] width 13 height 7
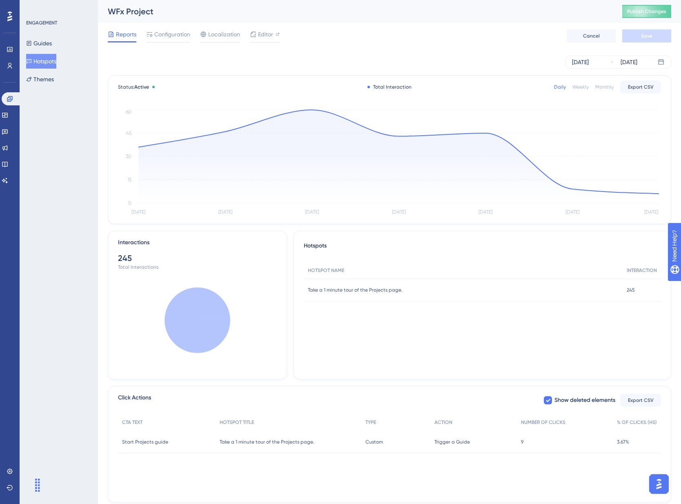
click at [581, 91] on div "Daily Weekly Monthly Export CSV" at bounding box center [607, 86] width 107 height 13
click at [581, 88] on div "Weekly" at bounding box center [580, 87] width 16 height 7
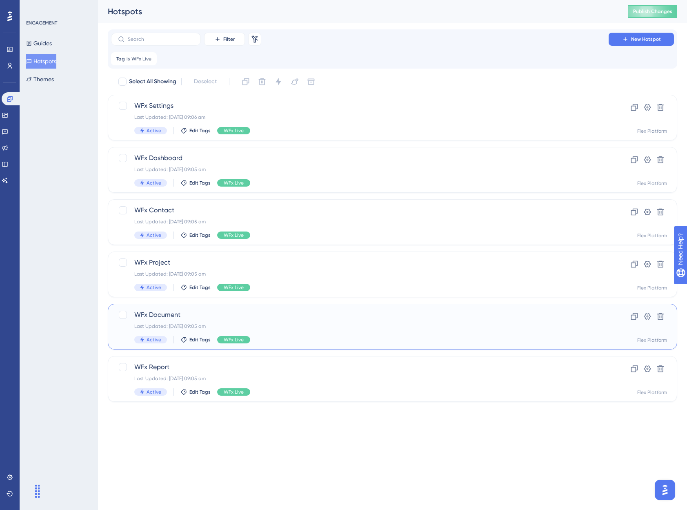
click at [372, 314] on span "WFx Document" at bounding box center [359, 315] width 451 height 10
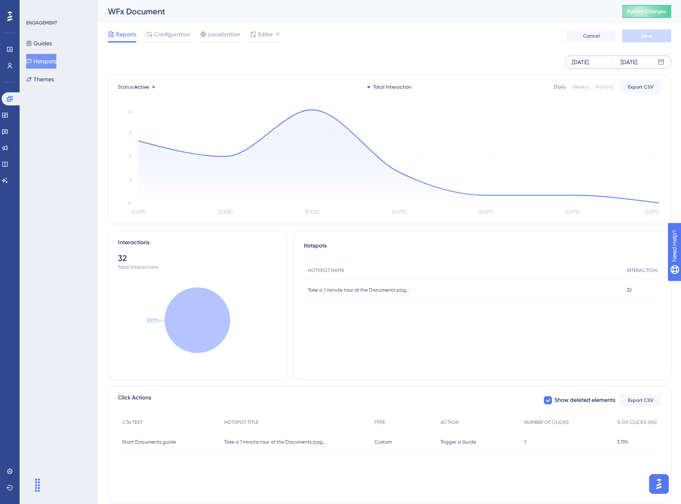
click at [589, 63] on div "[DATE]" at bounding box center [580, 62] width 17 height 10
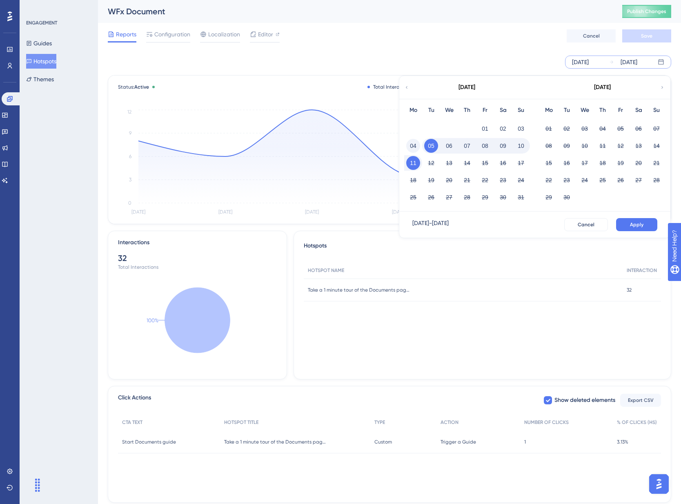
click at [415, 144] on button "04" at bounding box center [413, 146] width 14 height 14
click at [523, 147] on button "10" at bounding box center [521, 146] width 14 height 14
click at [628, 222] on button "Apply" at bounding box center [636, 224] width 41 height 13
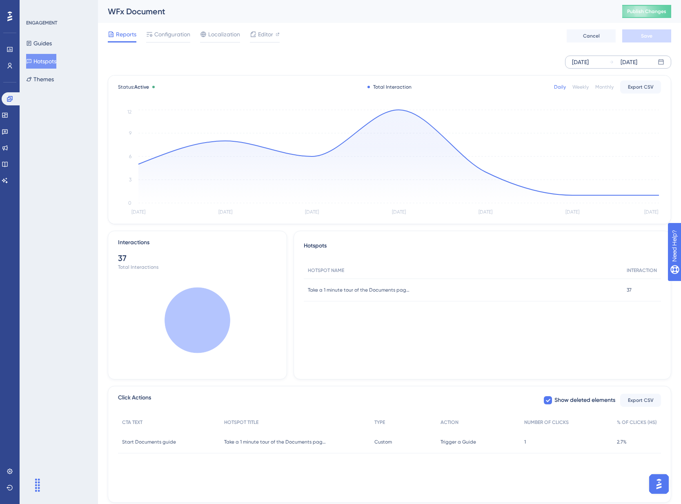
click at [585, 89] on div "Weekly" at bounding box center [580, 87] width 16 height 7
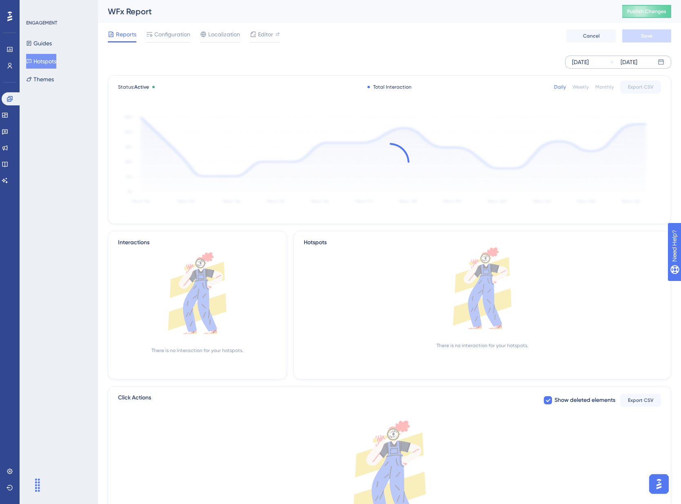
click at [601, 56] on div "[DATE] [DATE]" at bounding box center [618, 62] width 106 height 13
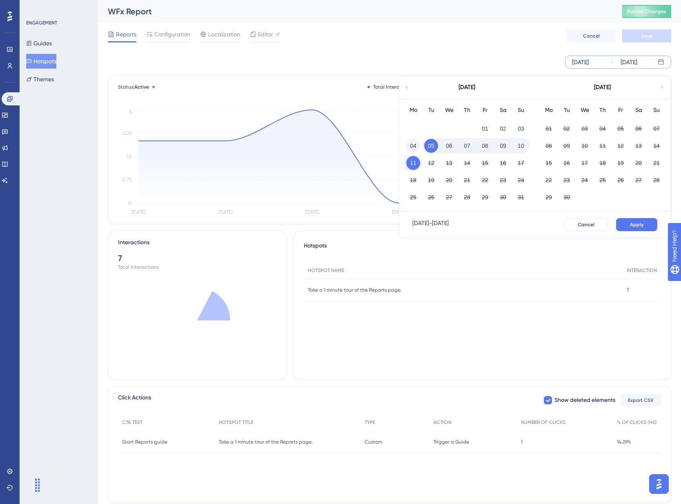
click at [416, 149] on button "04" at bounding box center [413, 146] width 14 height 14
click at [524, 147] on button "10" at bounding box center [521, 146] width 14 height 14
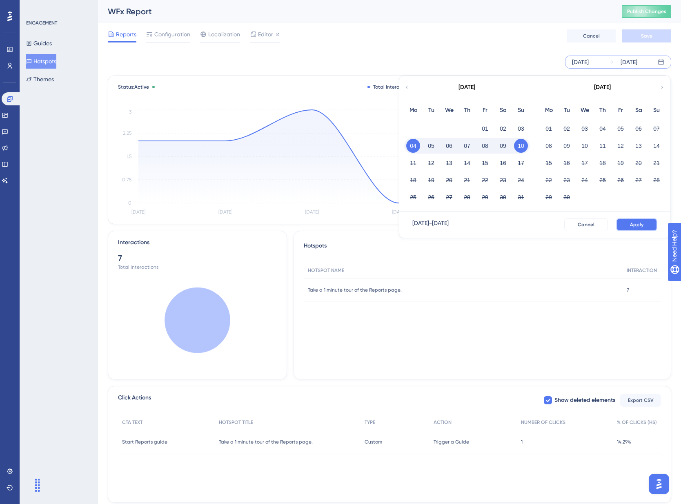
click at [634, 221] on button "Apply" at bounding box center [636, 224] width 41 height 13
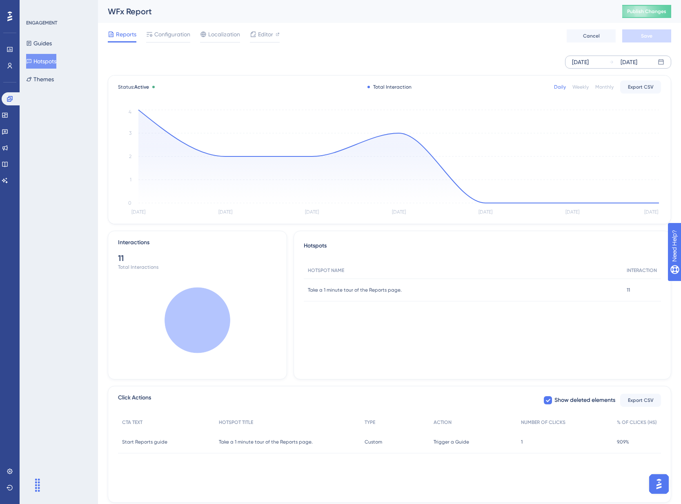
click at [583, 87] on div "Weekly" at bounding box center [580, 87] width 16 height 7
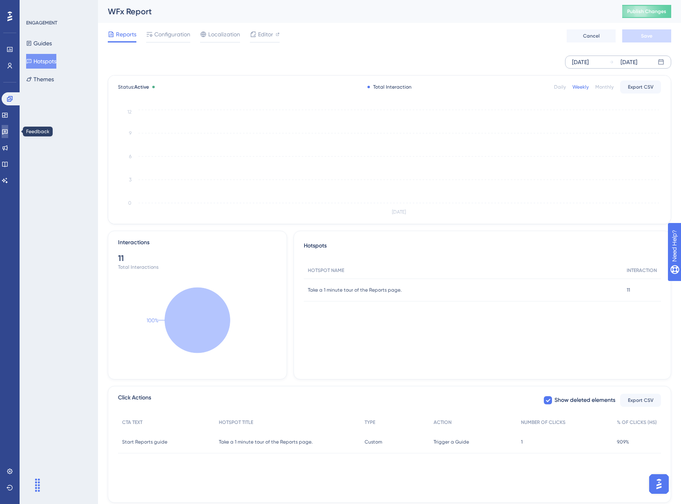
click at [8, 130] on icon at bounding box center [5, 131] width 7 height 7
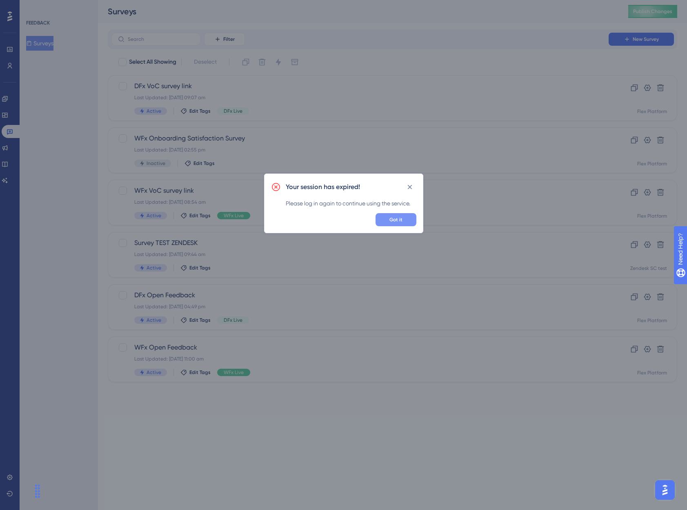
click at [399, 219] on span "Got it" at bounding box center [396, 219] width 13 height 7
